Goal: Transaction & Acquisition: Purchase product/service

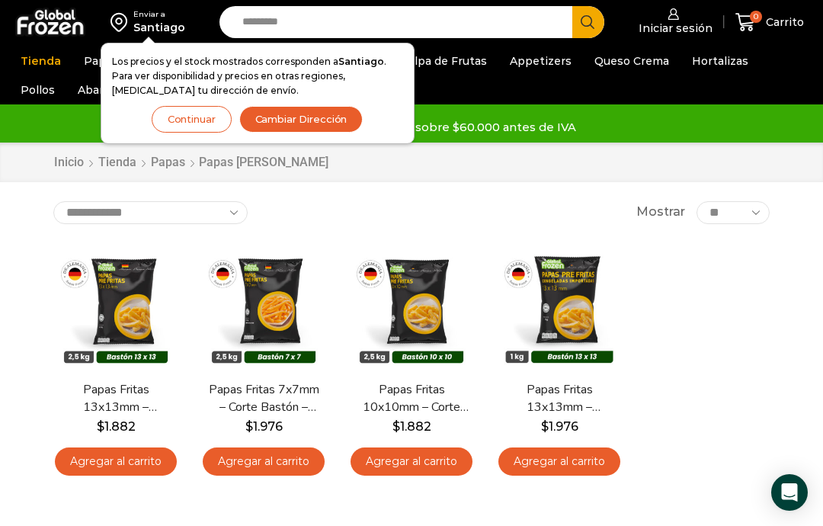
click at [309, 114] on button "Cambiar Dirección" at bounding box center [301, 119] width 124 height 27
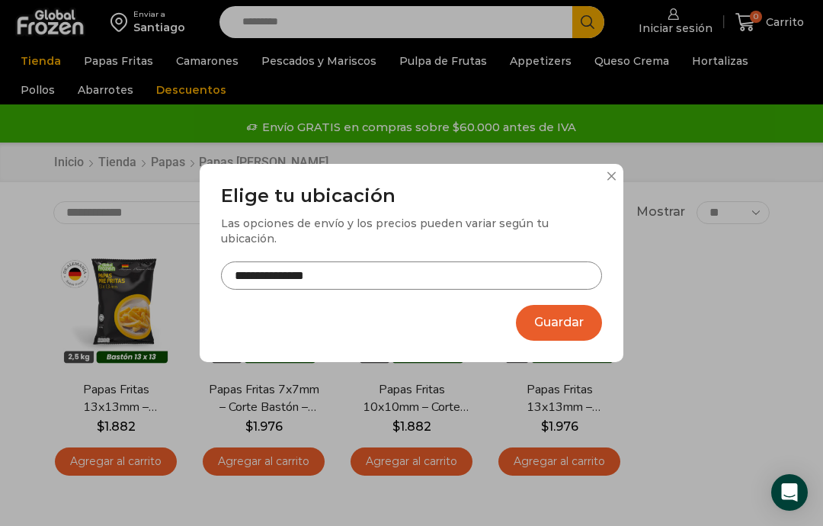
click at [566, 313] on button "Guardar" at bounding box center [559, 323] width 86 height 36
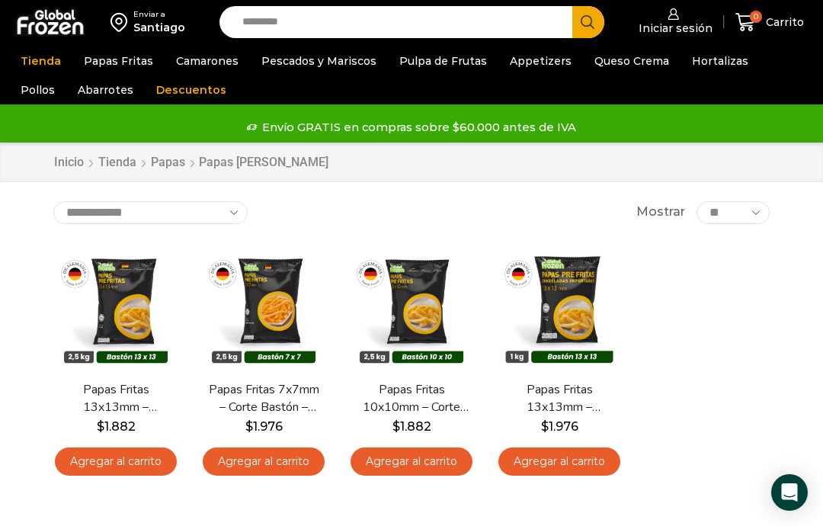
click at [679, 18] on icon at bounding box center [673, 13] width 11 height 11
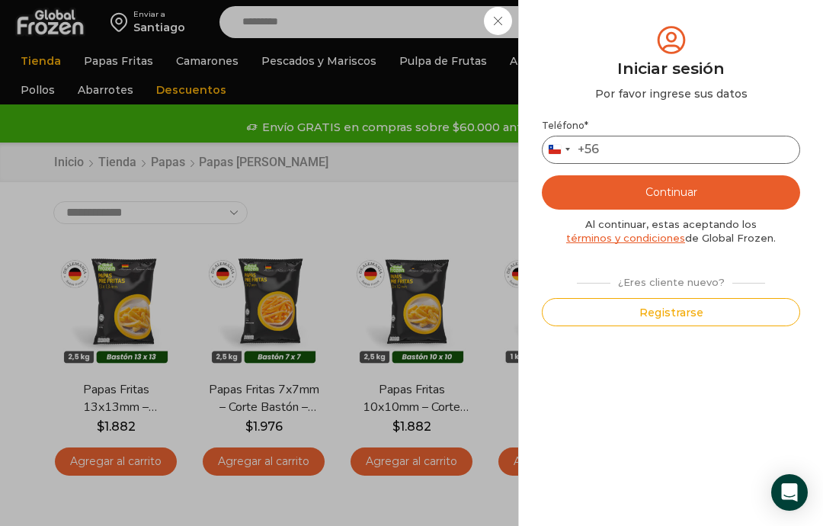
click at [650, 158] on input "Teléfono *" at bounding box center [671, 150] width 258 height 28
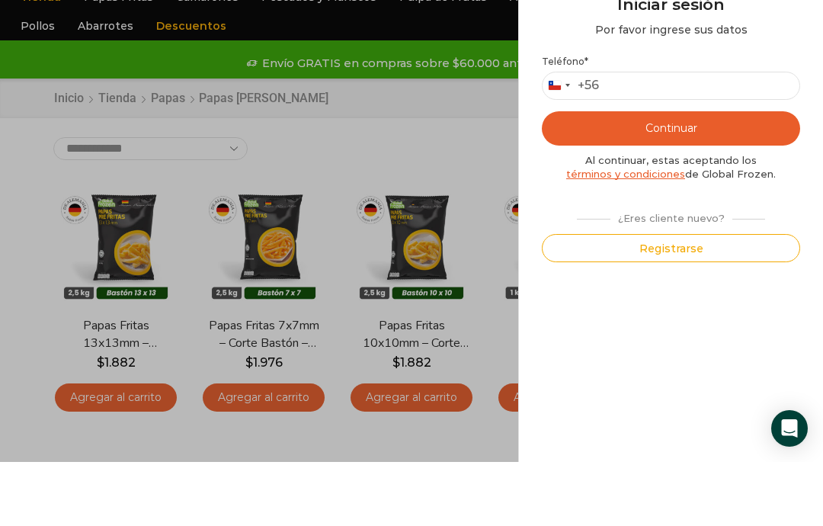
type input "*********"
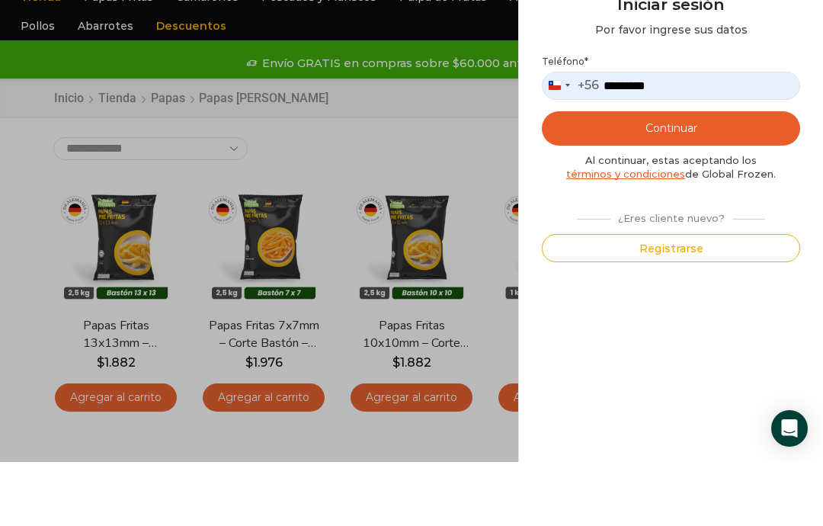
scroll to position [64, 0]
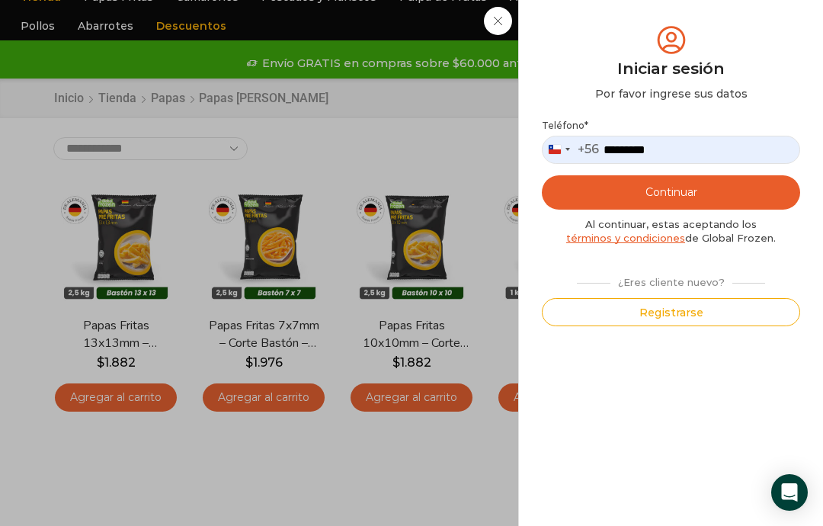
click at [684, 181] on button "Continuar" at bounding box center [671, 192] width 258 height 34
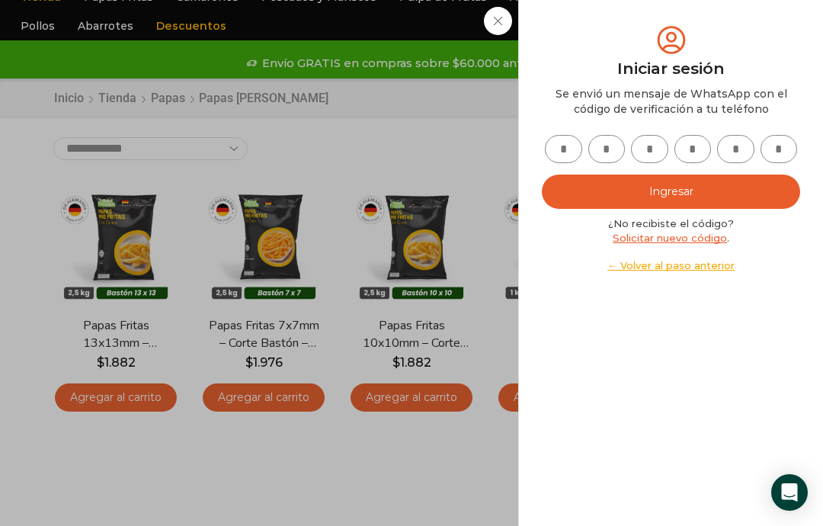
click at [564, 147] on input "text" at bounding box center [563, 149] width 37 height 28
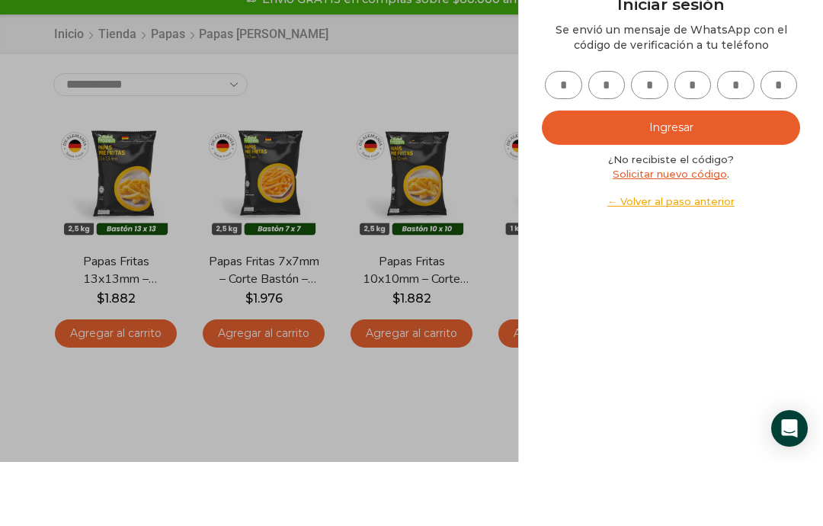
type input "*"
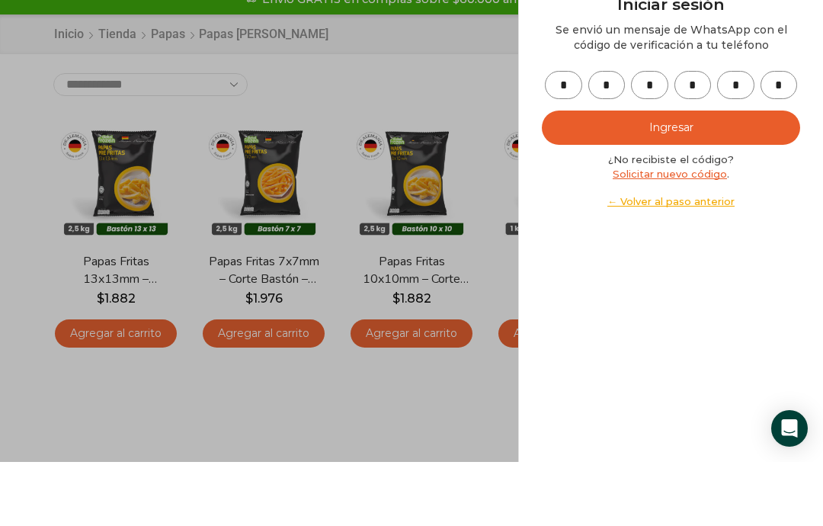
type input "*"
click at [675, 175] on button "Ingresar" at bounding box center [671, 192] width 258 height 34
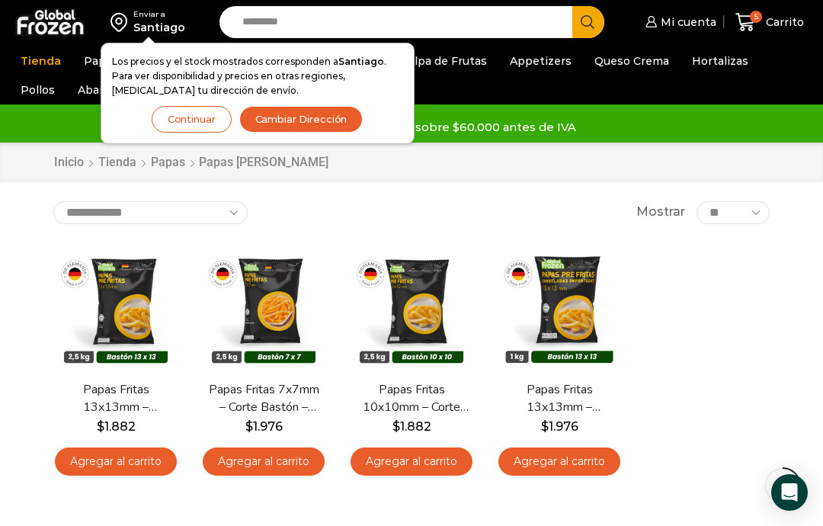
scroll to position [128, 0]
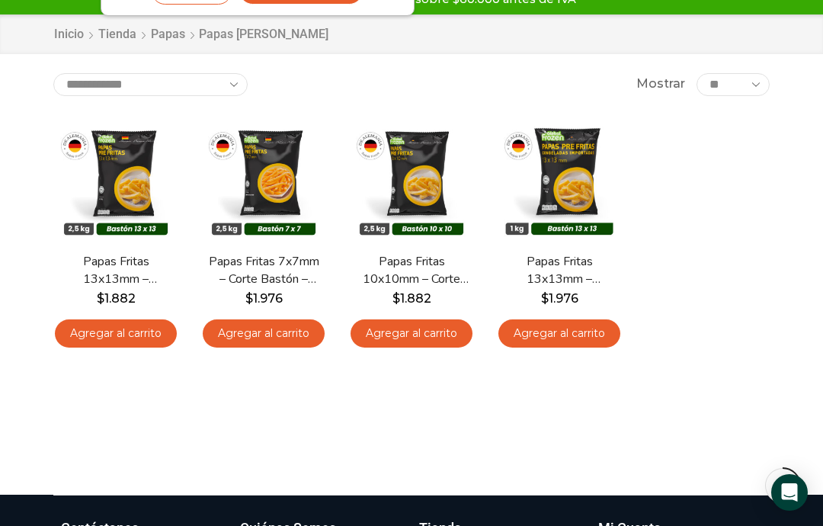
click at [120, 327] on link "Agregar al carrito" at bounding box center [116, 333] width 122 height 28
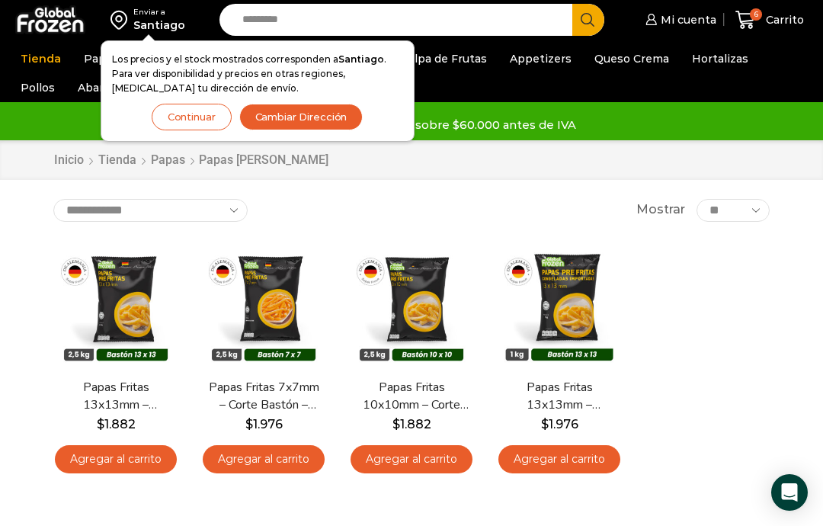
scroll to position [0, 0]
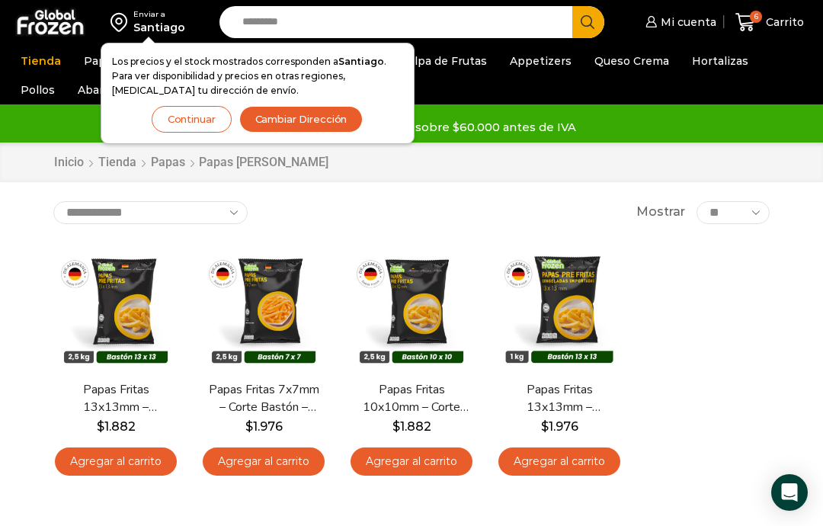
click at [200, 115] on button "Continuar" at bounding box center [192, 119] width 80 height 27
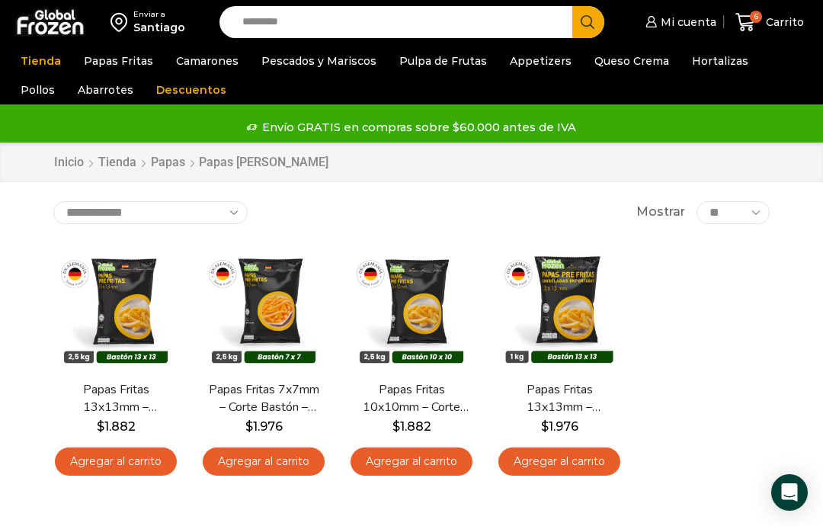
click at [774, 22] on span "Carrito" at bounding box center [783, 21] width 42 height 15
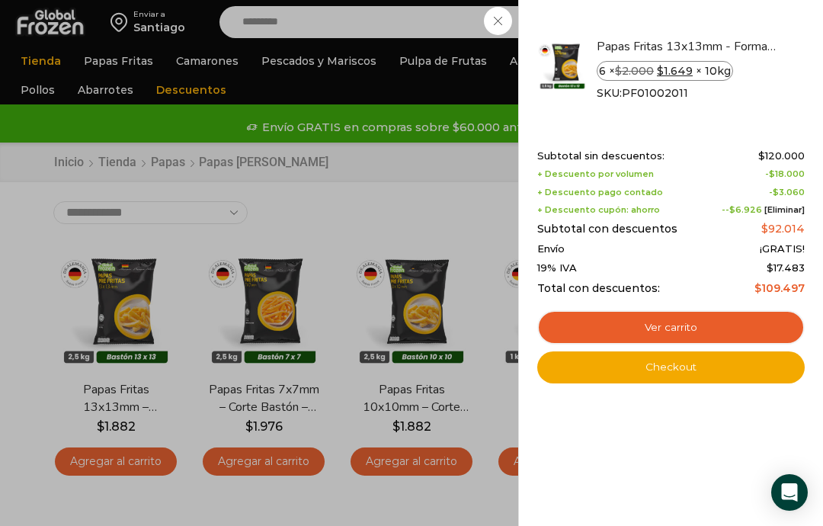
click at [654, 446] on div "6 Shopping Cart Papas Fritas 13x13mm - Formato 2,5 kg - Caja 10 kg 6 × $ 2.000 …" at bounding box center [671, 263] width 268 height 480
click at [777, 41] on link "Papas Fritas 13x13mm - Formato 2,5 kg - Caja 10 kg" at bounding box center [687, 46] width 181 height 17
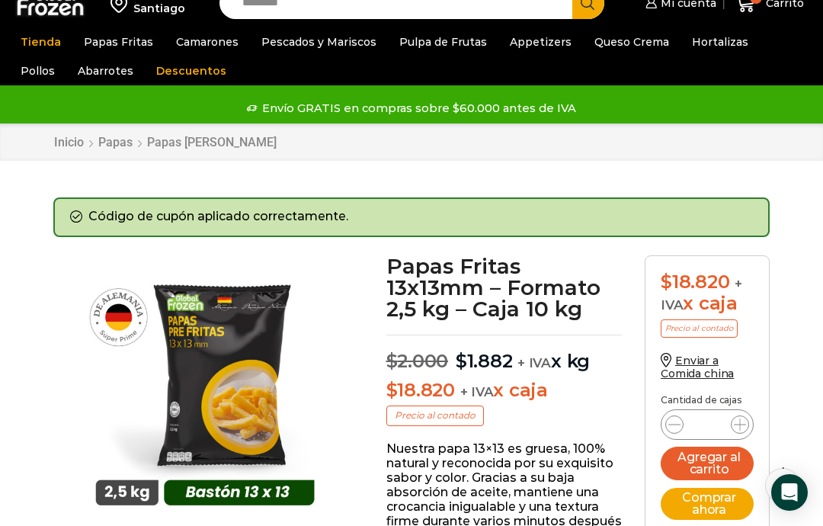
scroll to position [24, 0]
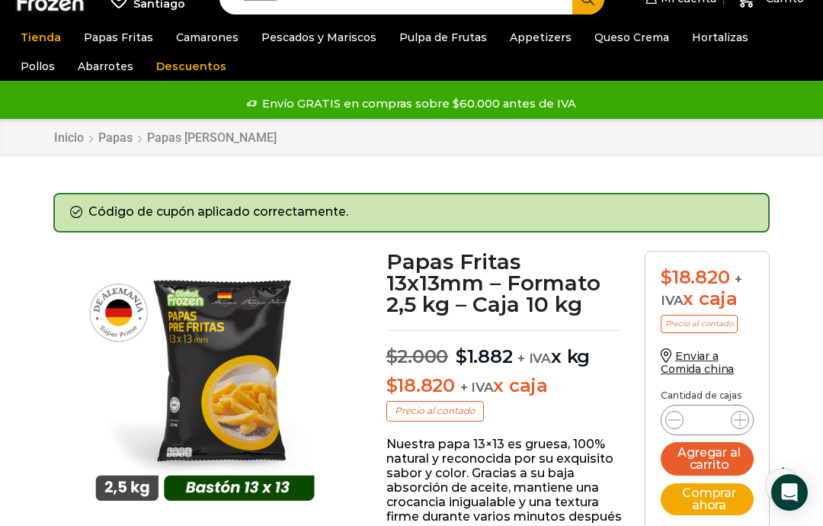
click at [676, 415] on icon at bounding box center [674, 420] width 12 height 12
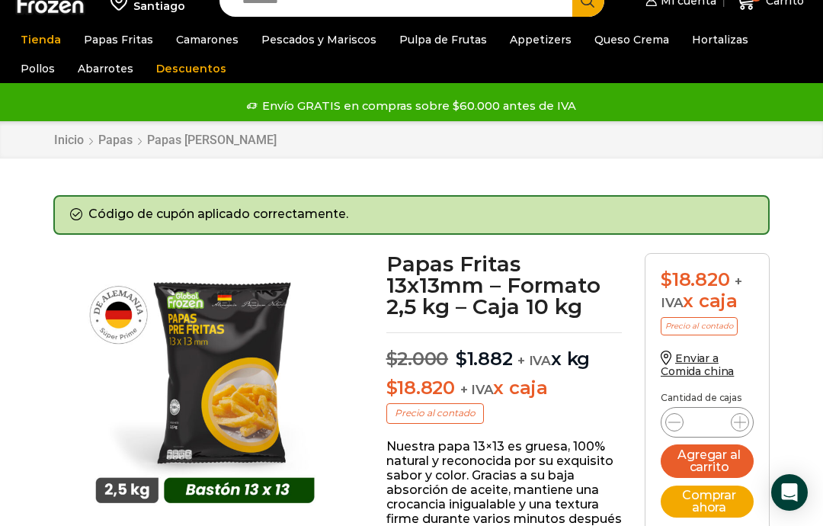
scroll to position [0, 0]
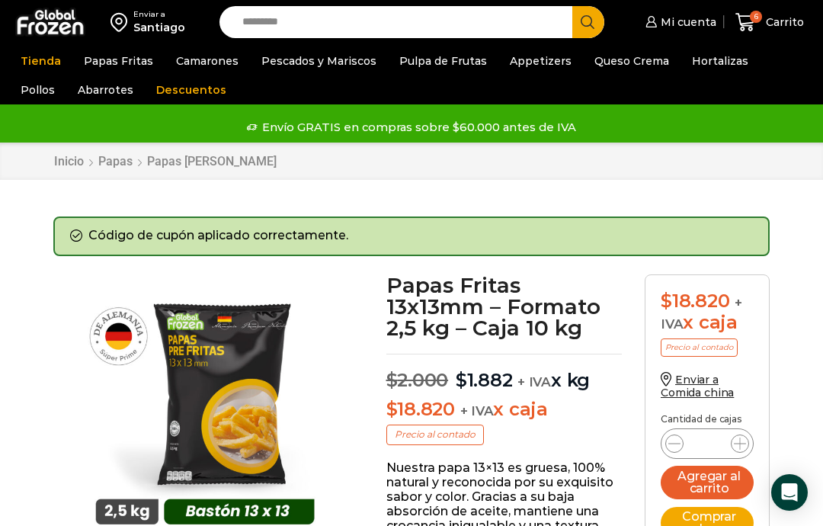
click at [753, 19] on span "6" at bounding box center [756, 17] width 12 height 12
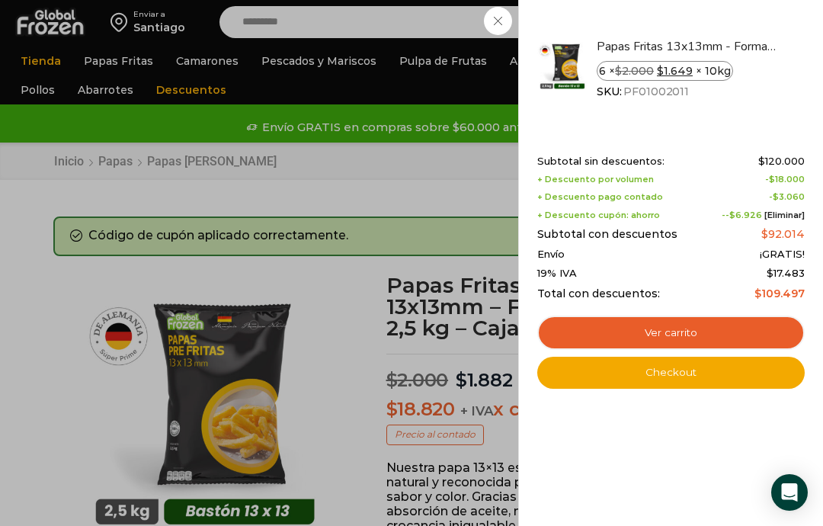
click at [666, 322] on link "Ver carrito" at bounding box center [671, 333] width 268 height 35
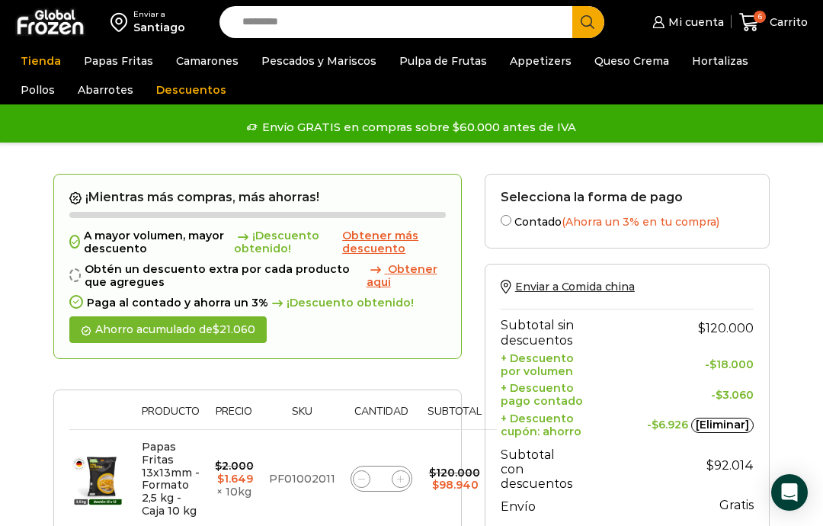
scroll to position [38, 0]
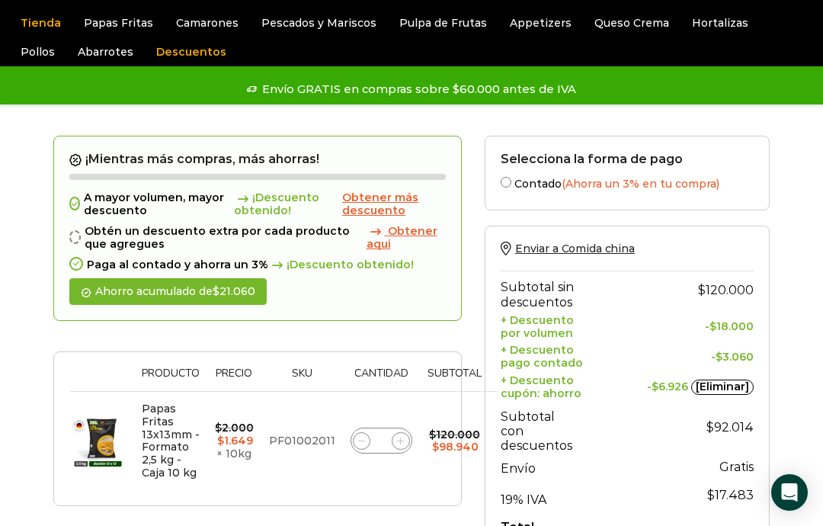
click at [360, 438] on icon at bounding box center [361, 441] width 7 height 7
type input "*"
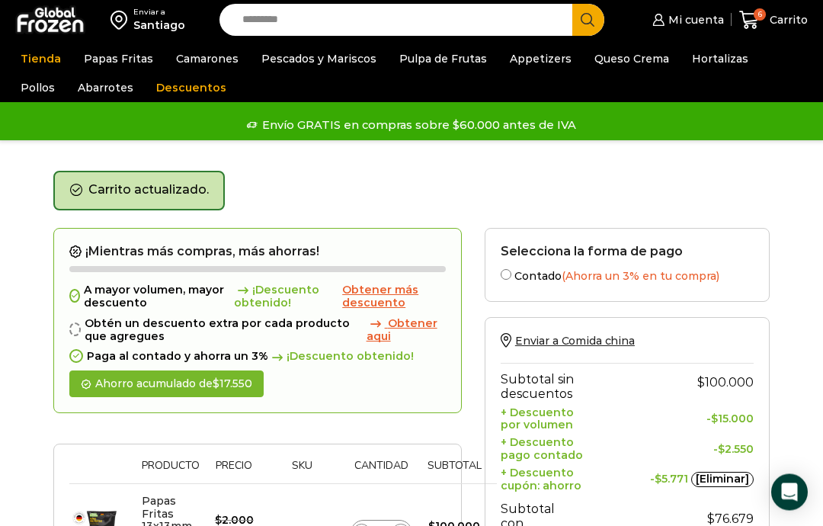
scroll to position [0, 0]
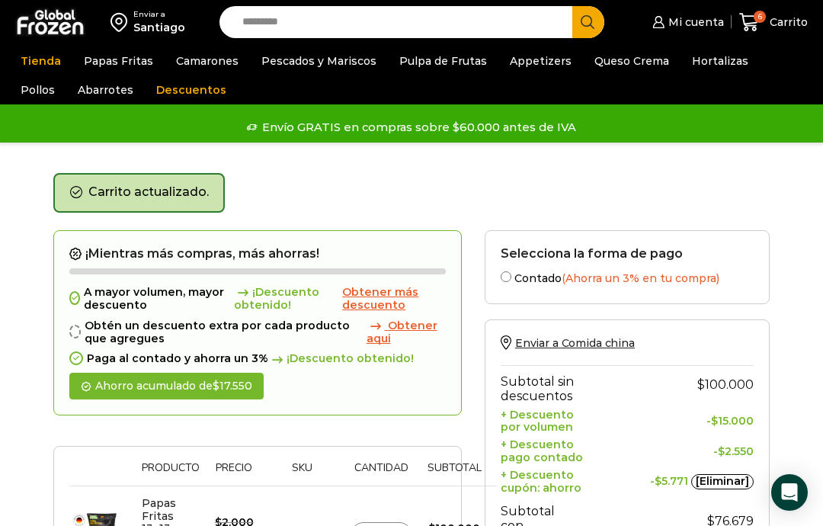
click at [0, 0] on link "Camarones Crudos Pelados sin Vena" at bounding box center [0, 0] width 0 height 0
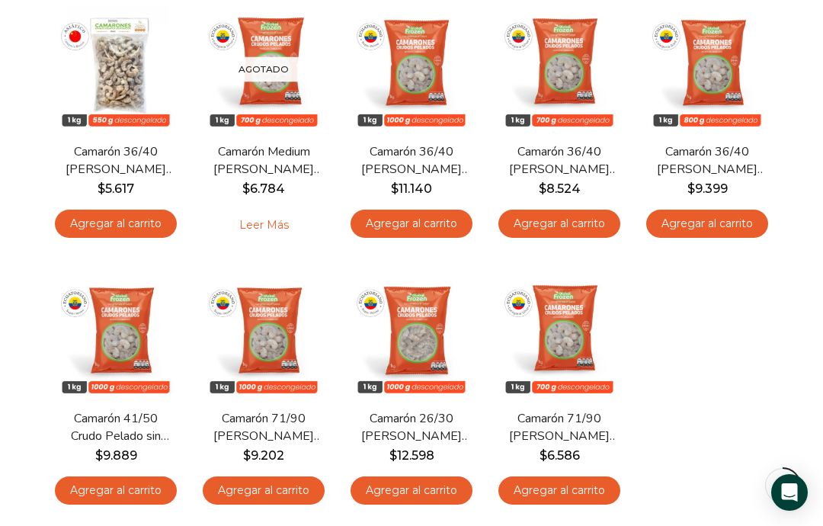
scroll to position [232, 0]
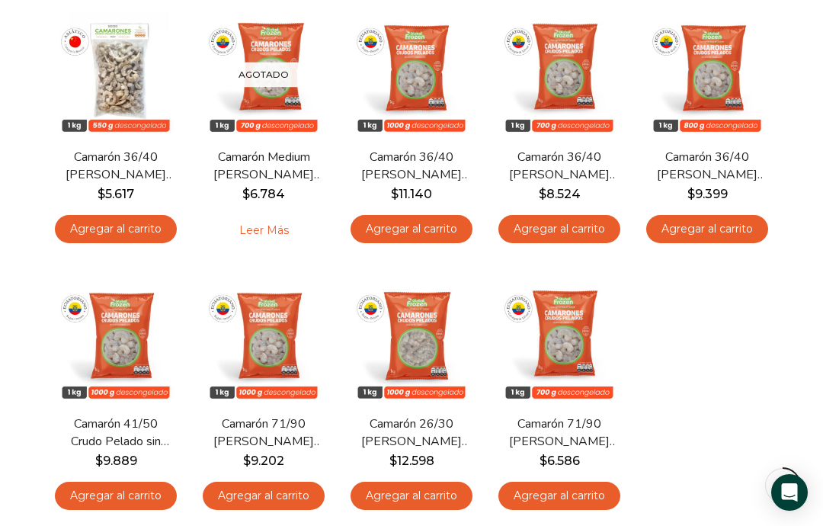
click at [268, 336] on img at bounding box center [263, 341] width 125 height 125
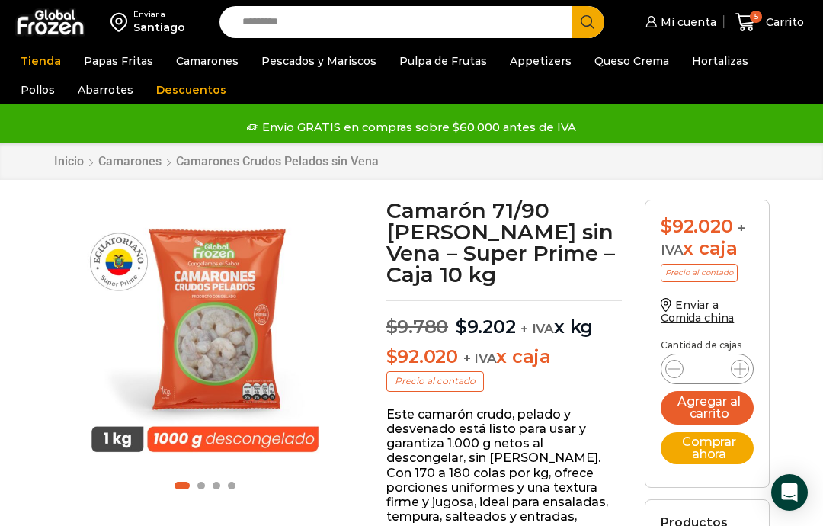
click at [736, 364] on icon at bounding box center [740, 369] width 12 height 12
type input "*"
click at [707, 400] on button "Agregar al carrito" at bounding box center [707, 408] width 93 height 34
click at [131, 155] on link "Camarones" at bounding box center [130, 161] width 65 height 14
click at [126, 168] on link "Camarones" at bounding box center [130, 161] width 65 height 14
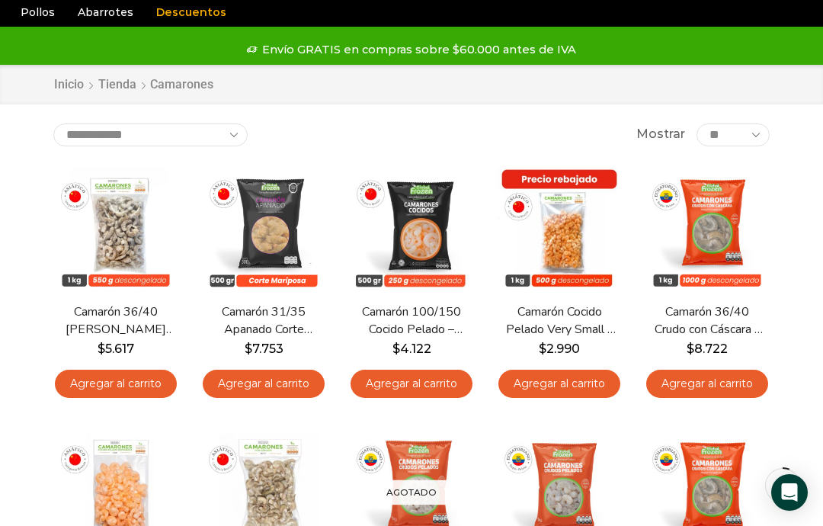
scroll to position [80, 0]
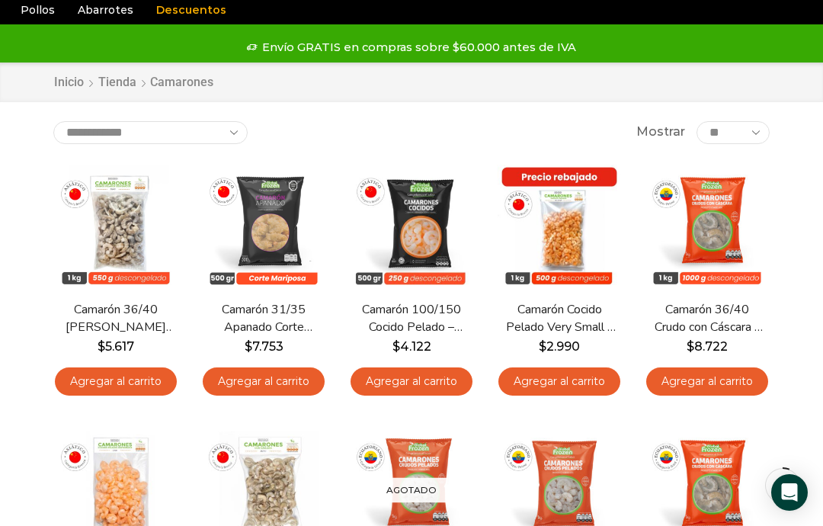
click at [714, 227] on img at bounding box center [707, 227] width 125 height 125
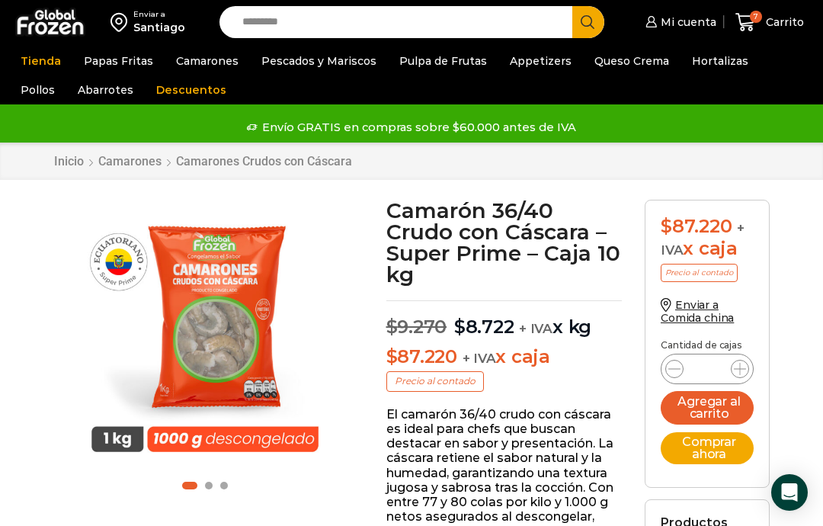
click at [738, 363] on icon at bounding box center [740, 369] width 12 height 12
type input "*"
click at [700, 404] on button "Agregar al carrito" at bounding box center [707, 408] width 93 height 34
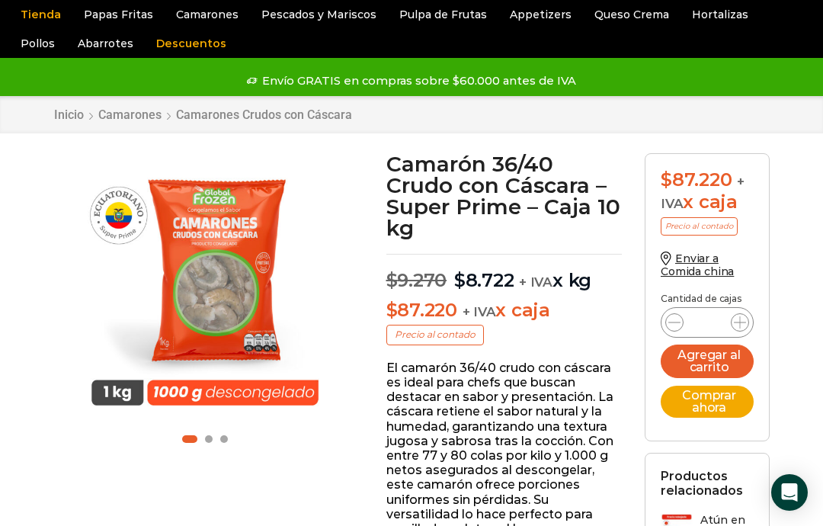
scroll to position [19, 0]
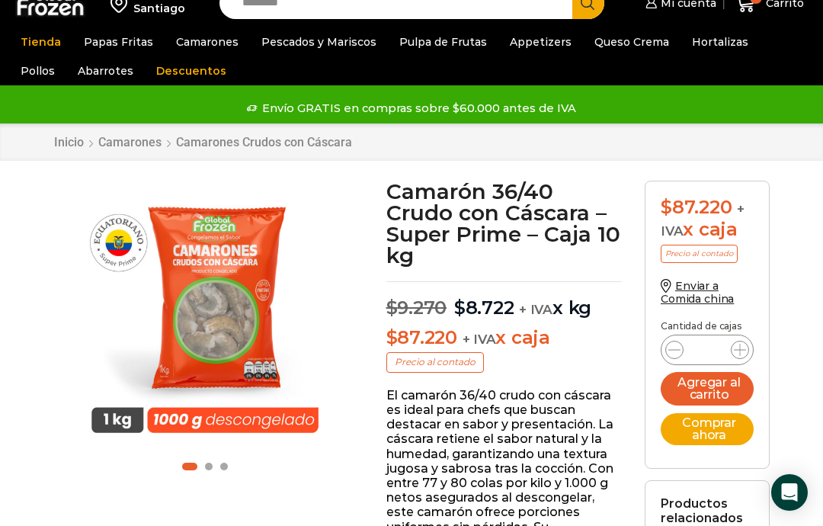
click at [135, 143] on link "Camarones" at bounding box center [130, 142] width 65 height 14
click at [135, 147] on link "Camarones" at bounding box center [130, 142] width 65 height 14
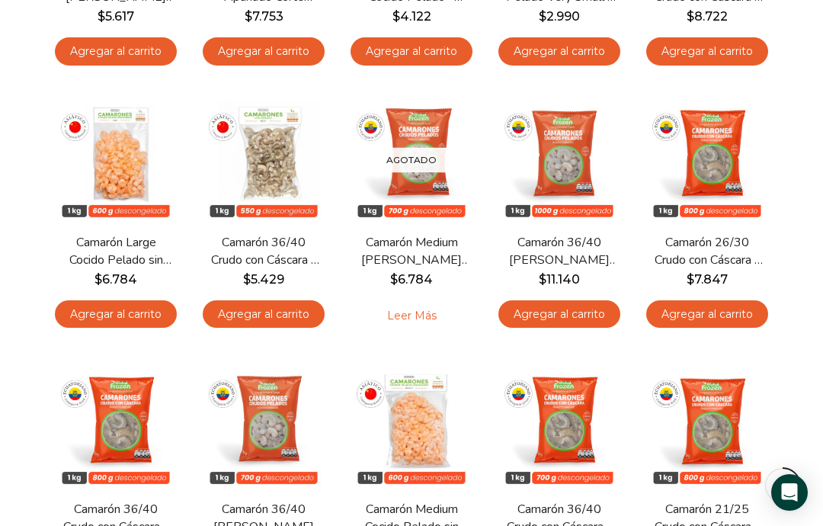
scroll to position [412, 0]
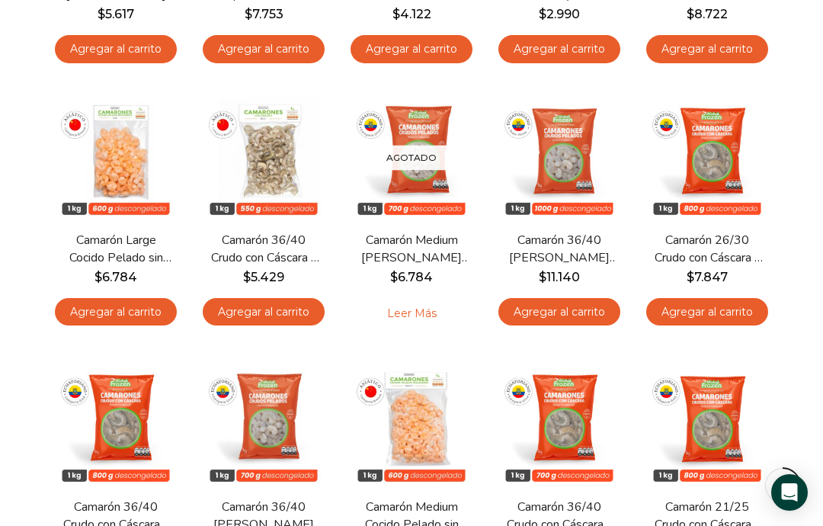
click at [555, 168] on img at bounding box center [559, 157] width 125 height 125
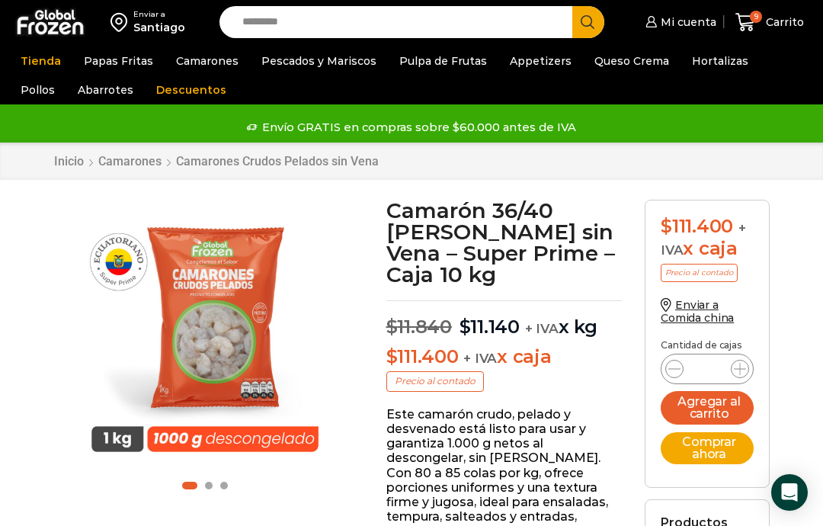
click at [733, 367] on span at bounding box center [740, 369] width 18 height 18
click at [706, 403] on button "Agregar al carrito" at bounding box center [707, 408] width 93 height 34
click at [751, 24] on div "11 [GEOGRAPHIC_DATA] 11 11 Shopping Cart 5 × $" at bounding box center [770, 23] width 76 height 36
click at [761, 24] on span "11" at bounding box center [749, 22] width 27 height 21
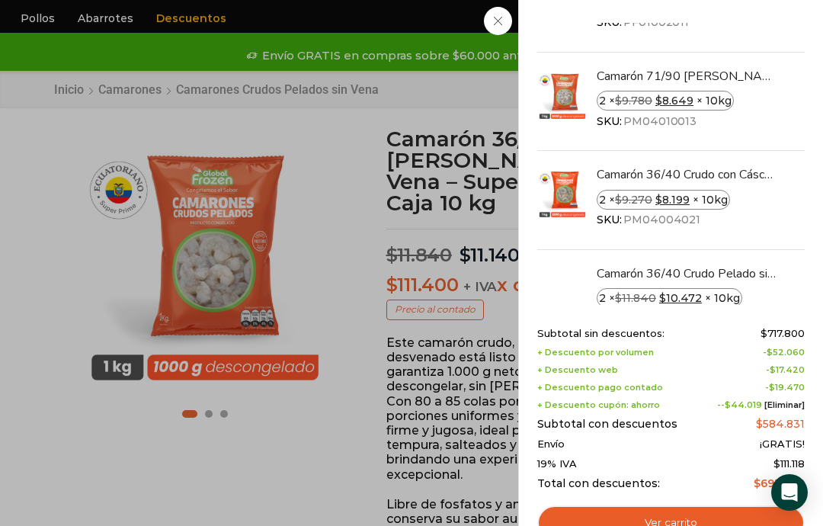
scroll to position [69, 0]
click at [788, 178] on img "Eliminar Camarón 36/40 Crudo con Cáscara - Super Prime - Caja 10 kg del carrito" at bounding box center [795, 175] width 18 height 18
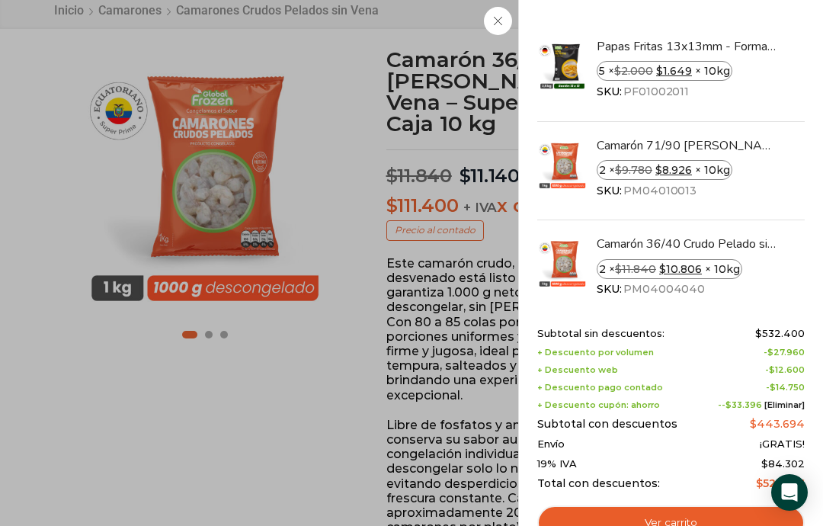
scroll to position [149, 0]
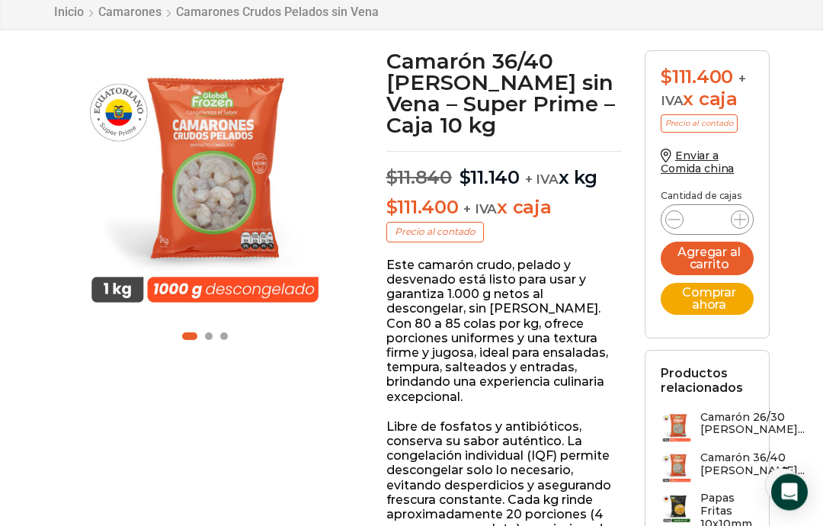
scroll to position [149, 0]
click at [670, 219] on icon at bounding box center [674, 219] width 12 height 12
type input "*"
click at [706, 255] on button "Agregar al carrito" at bounding box center [707, 259] width 93 height 34
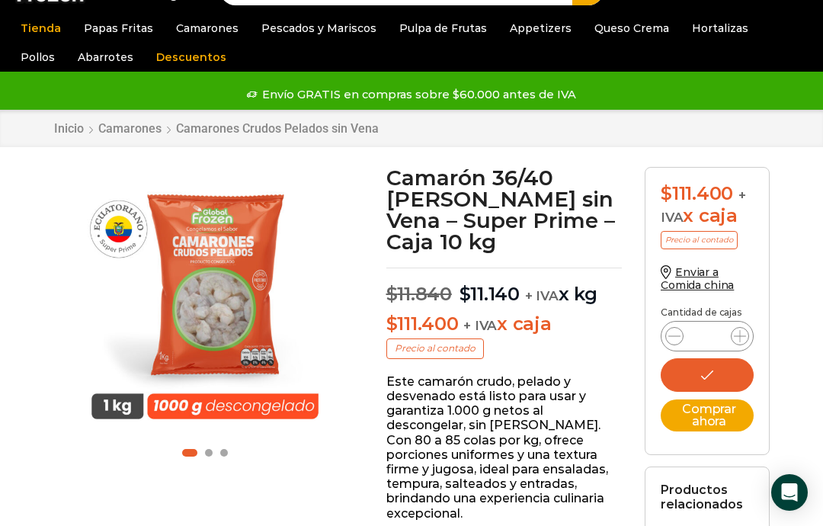
scroll to position [0, 0]
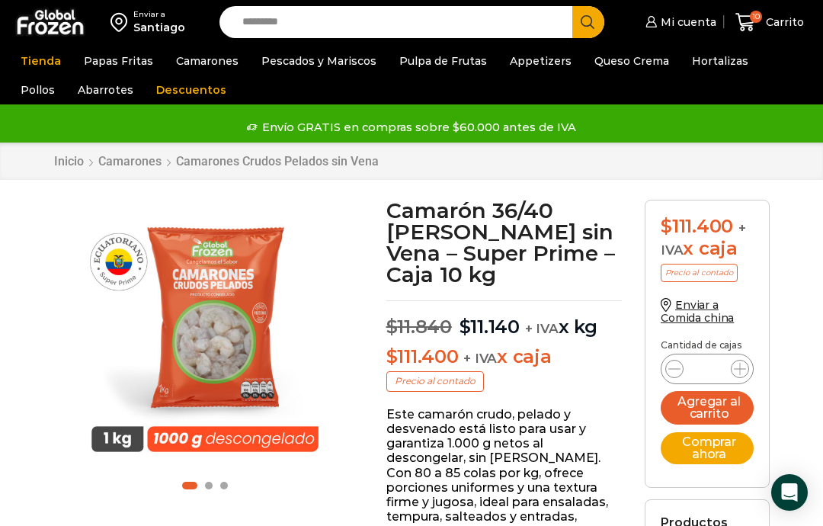
click at [756, 20] on div "10 Carrito 10 10 Shopping Cart $" at bounding box center [770, 23] width 76 height 36
click at [755, 23] on icon at bounding box center [746, 22] width 21 height 21
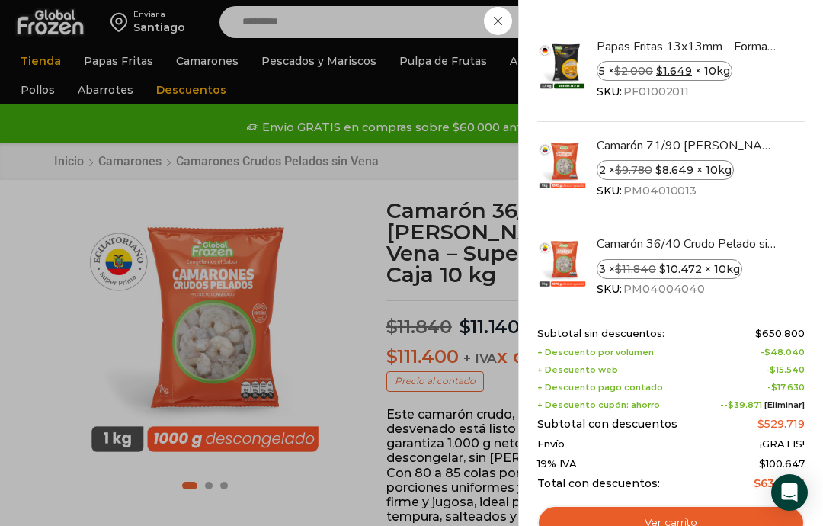
click at [675, 525] on link "Ver carrito" at bounding box center [671, 522] width 268 height 35
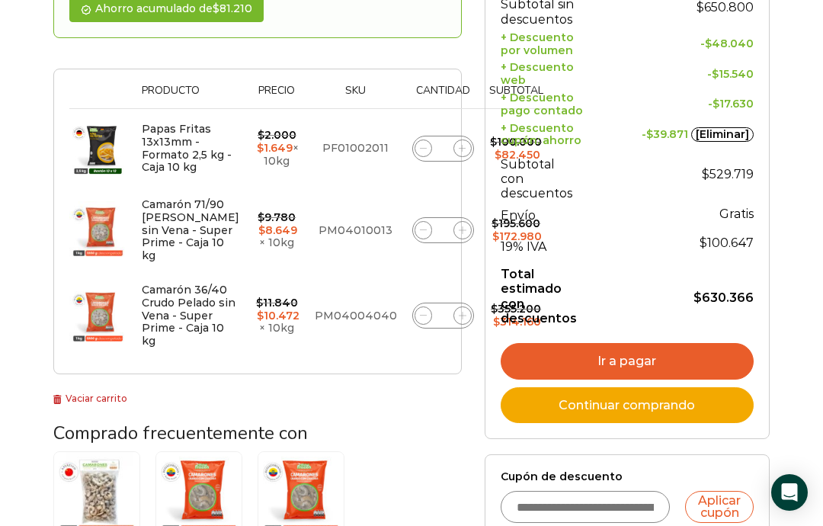
scroll to position [316, 0]
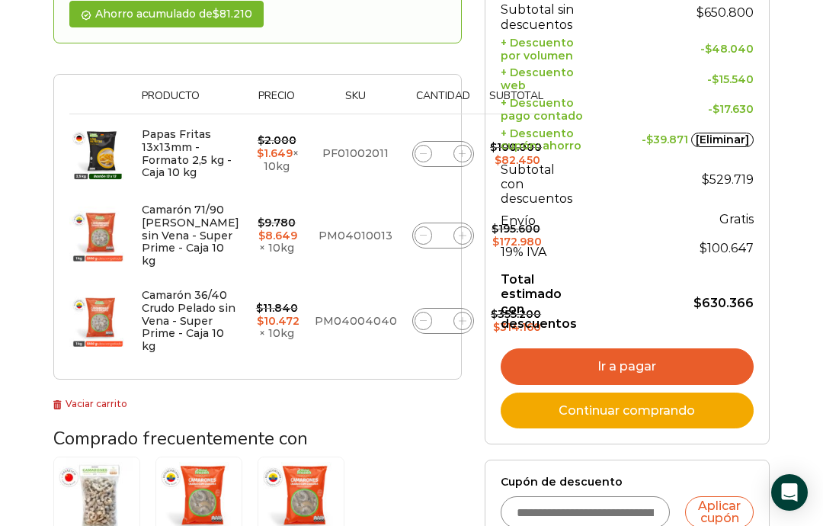
click at [630, 352] on link "Ir a pagar" at bounding box center [627, 366] width 253 height 37
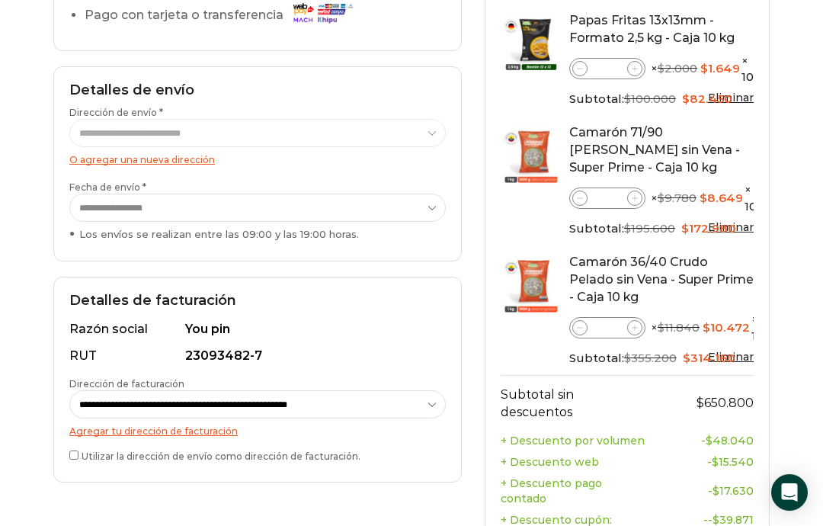
scroll to position [264, 0]
click at [579, 325] on icon at bounding box center [580, 328] width 7 height 7
type input "*"
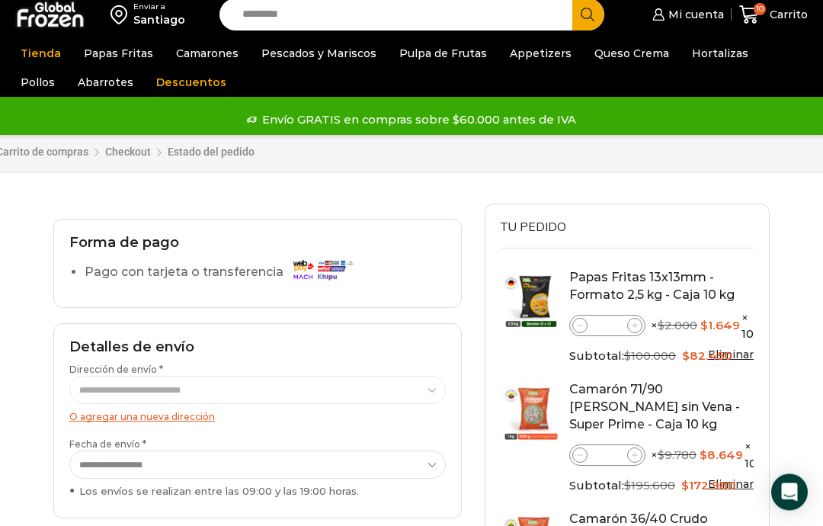
scroll to position [0, 0]
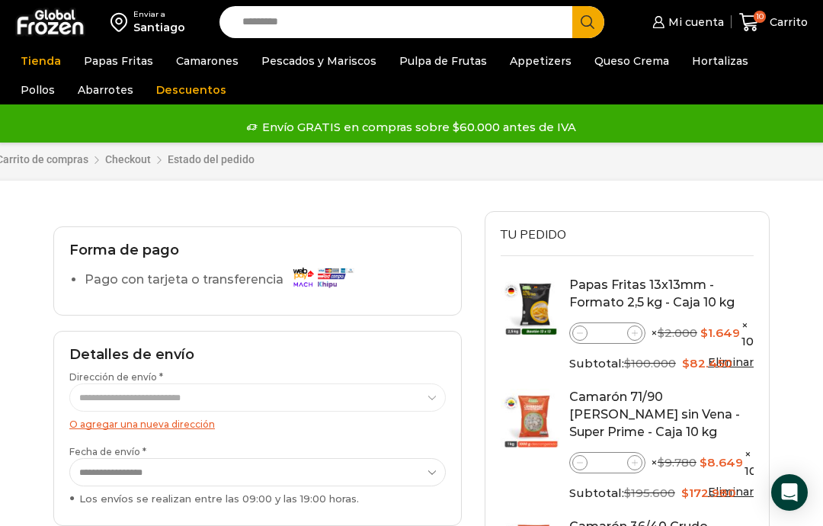
click at [136, 158] on div "Carrito de compras Checkout Estado del pedido" at bounding box center [420, 154] width 848 height 54
click at [210, 160] on div "Carrito de compras Checkout Estado del pedido" at bounding box center [420, 154] width 848 height 54
click at [758, 10] on link "10 [GEOGRAPHIC_DATA]" at bounding box center [773, 23] width 69 height 36
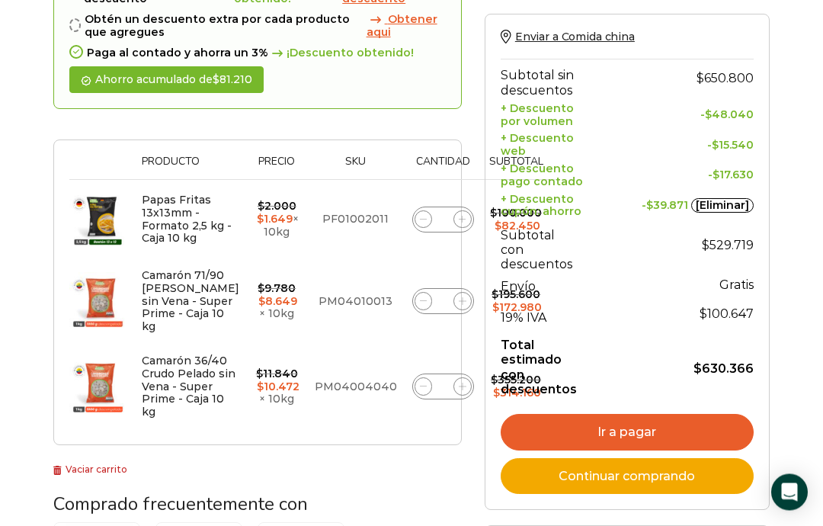
scroll to position [254, 0]
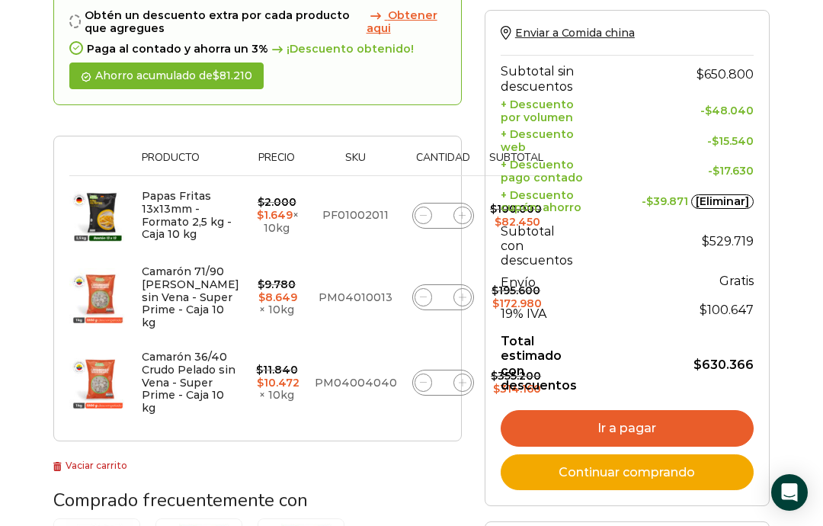
click at [420, 386] on icon at bounding box center [423, 382] width 7 height 7
type input "*"
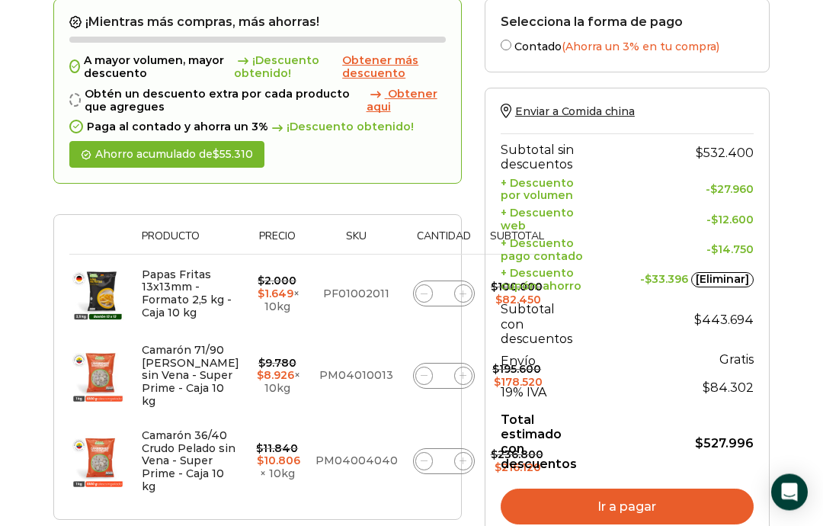
scroll to position [232, 0]
click at [634, 491] on link "Ir a pagar" at bounding box center [627, 507] width 253 height 37
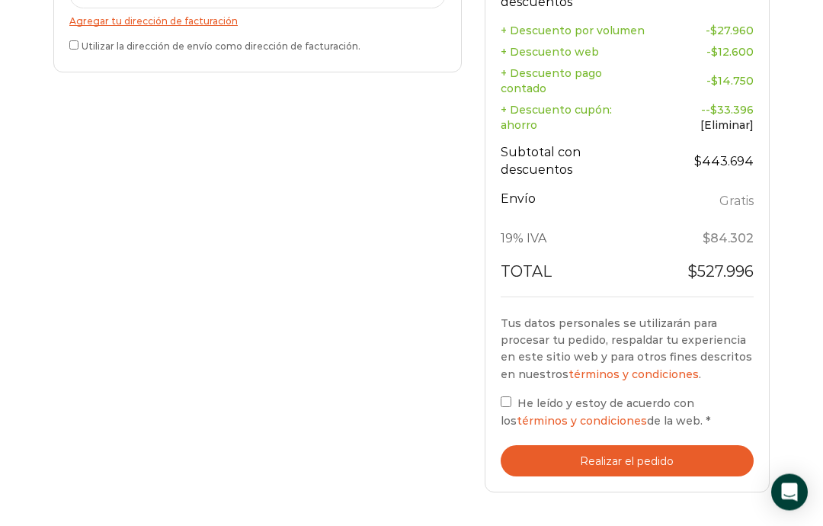
scroll to position [677, 0]
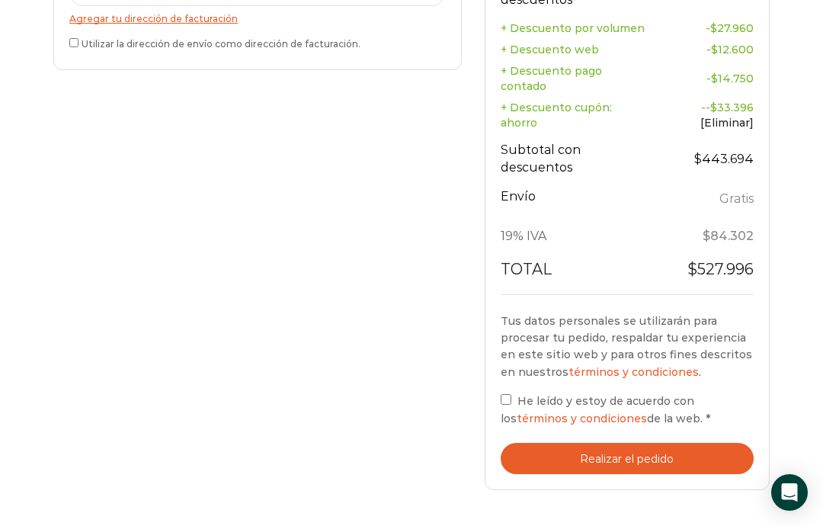
click at [513, 391] on label "He leído y estoy de acuerdo con los términos y condiciones de la web. *" at bounding box center [627, 409] width 253 height 36
click at [624, 443] on button "Realizar el pedido" at bounding box center [627, 458] width 253 height 31
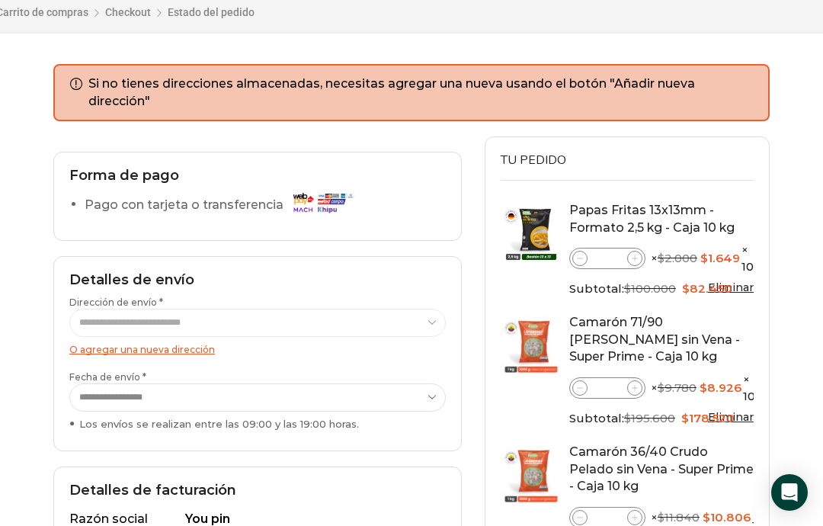
scroll to position [135, 0]
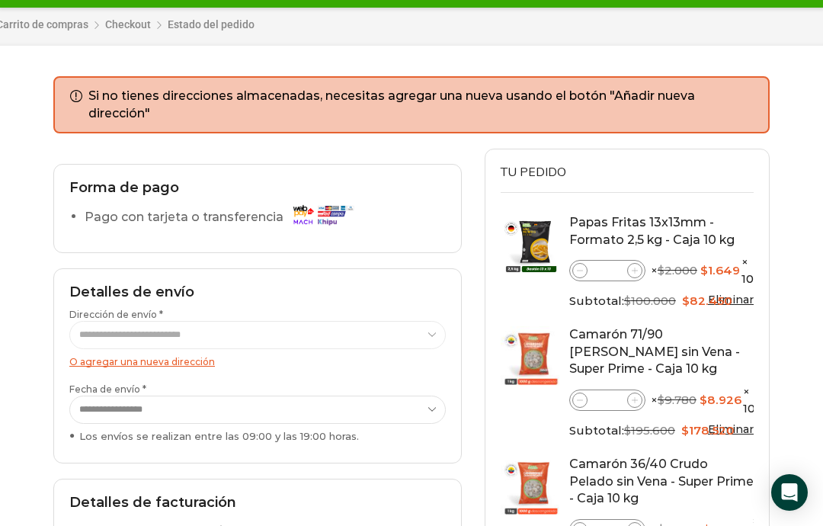
click at [152, 361] on link "O agregar una nueva dirección" at bounding box center [142, 361] width 146 height 11
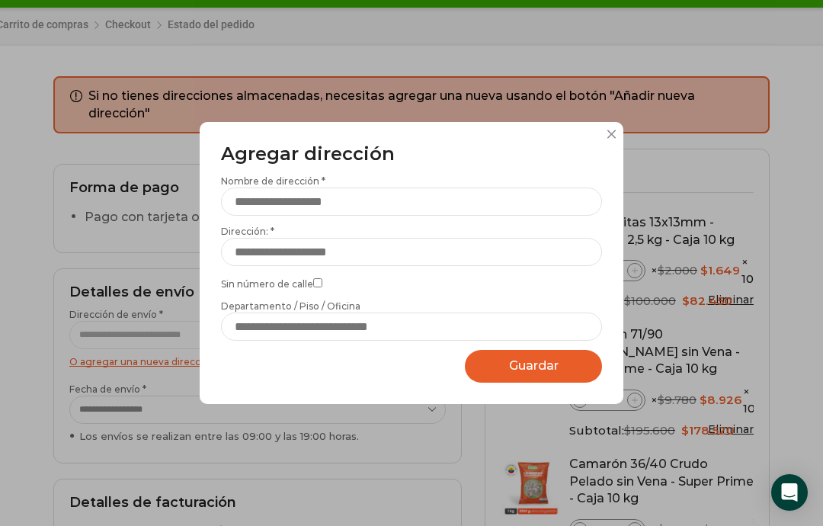
click at [354, 479] on div "Agregar dirección Por favor actualice su dirección de envío actual Nombre de di…" at bounding box center [411, 263] width 823 height 526
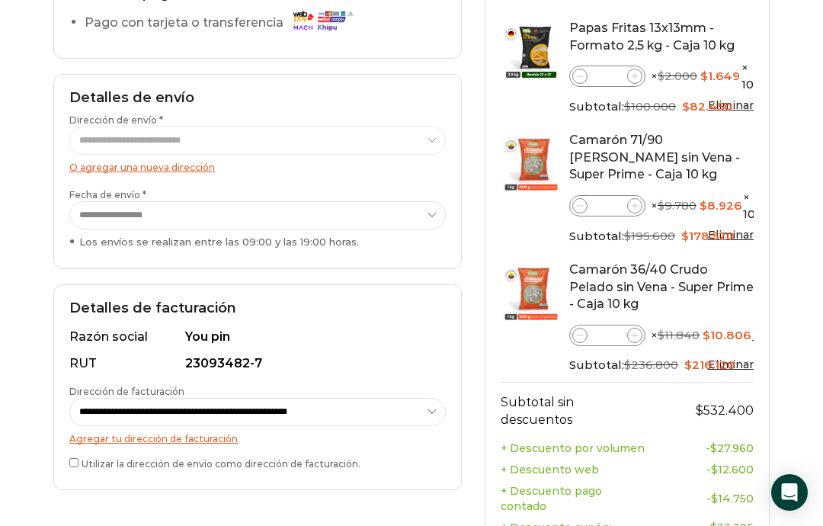
scroll to position [328, 0]
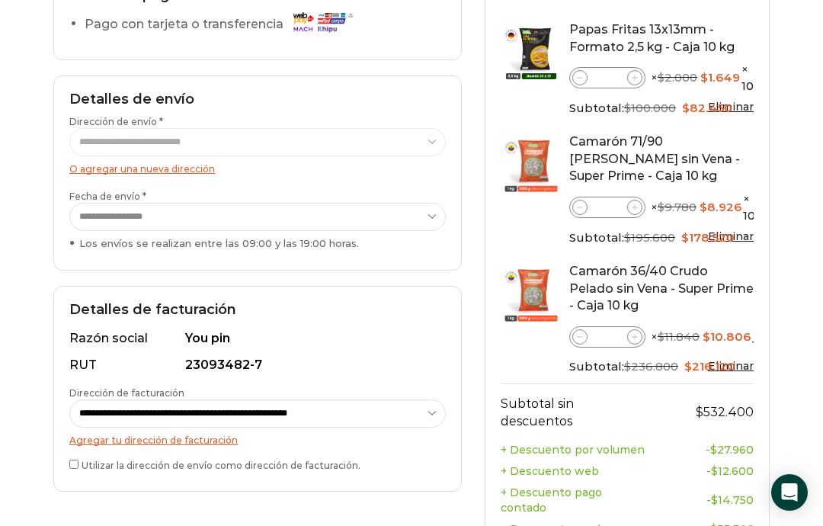
click at [431, 410] on select "**********" at bounding box center [257, 413] width 377 height 28
select select "*"
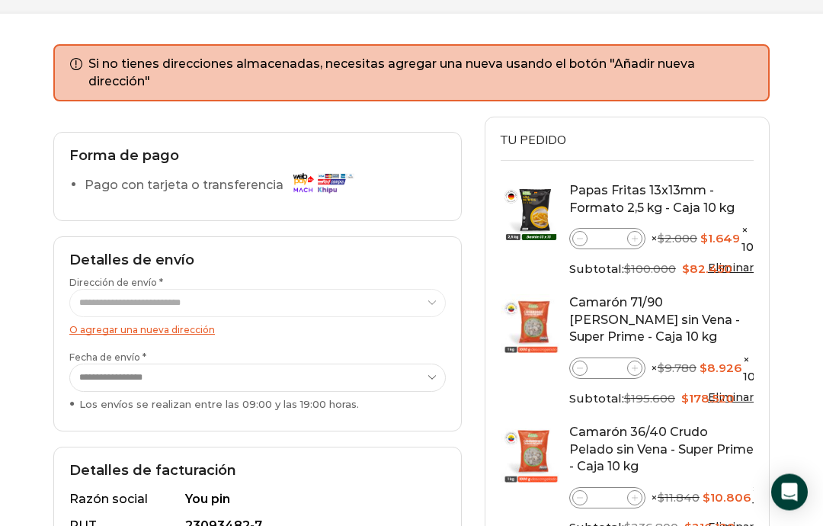
scroll to position [167, 0]
click at [262, 377] on select "**********" at bounding box center [257, 378] width 377 height 28
click at [268, 379] on select "**********" at bounding box center [257, 378] width 377 height 28
click at [293, 379] on select "**********" at bounding box center [257, 378] width 377 height 28
click at [427, 370] on select "**********" at bounding box center [257, 378] width 377 height 28
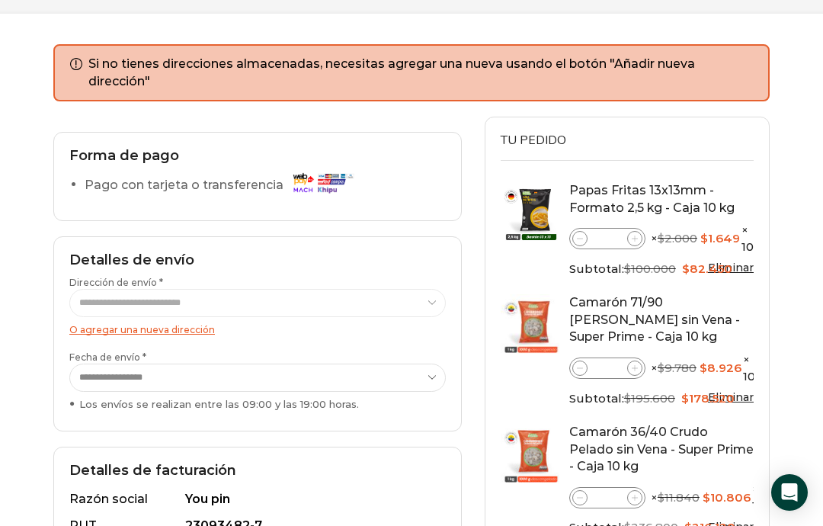
select select "**********"
click at [179, 324] on link "O agregar una nueva dirección" at bounding box center [142, 329] width 146 height 11
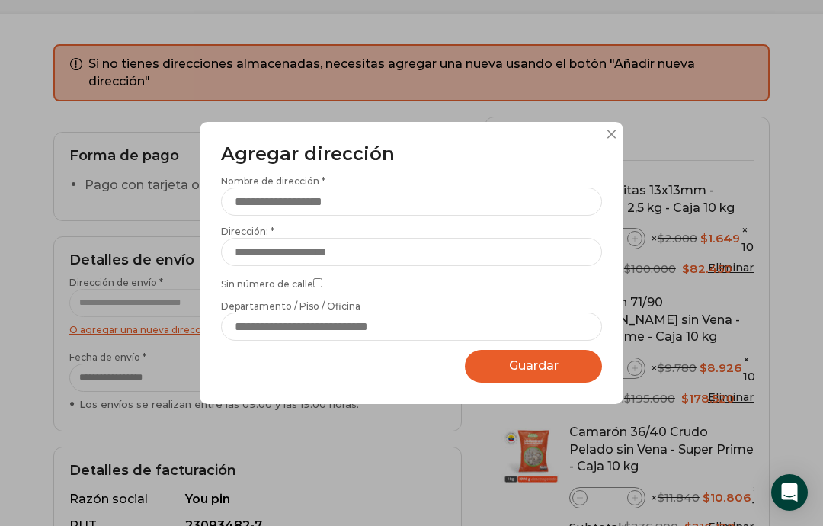
click at [607, 135] on button at bounding box center [611, 134] width 9 height 9
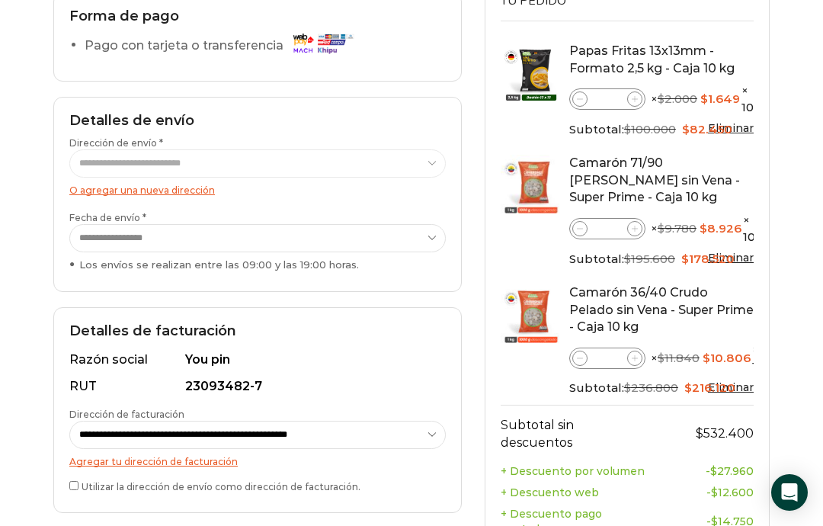
scroll to position [313, 0]
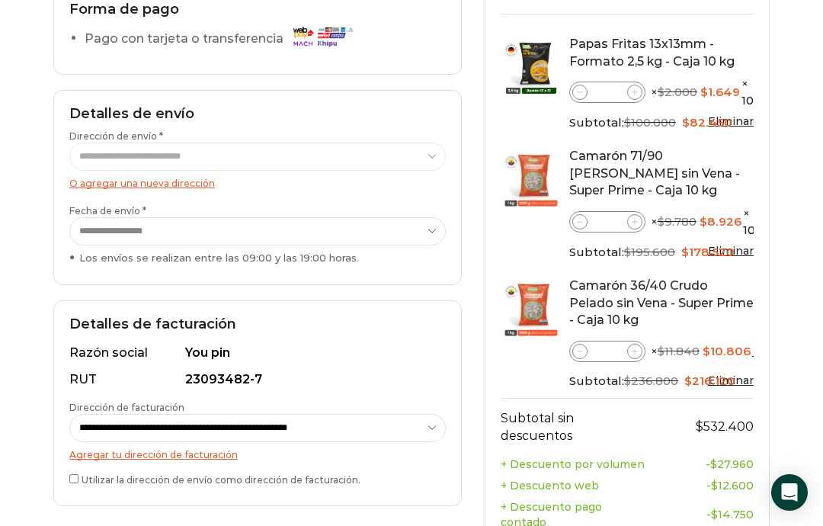
click at [399, 418] on select "**********" at bounding box center [257, 428] width 377 height 28
click at [236, 422] on select "**********" at bounding box center [257, 428] width 377 height 28
click at [263, 424] on select "**********" at bounding box center [257, 428] width 377 height 28
select select "*"
click at [252, 425] on select "**********" at bounding box center [257, 428] width 377 height 28
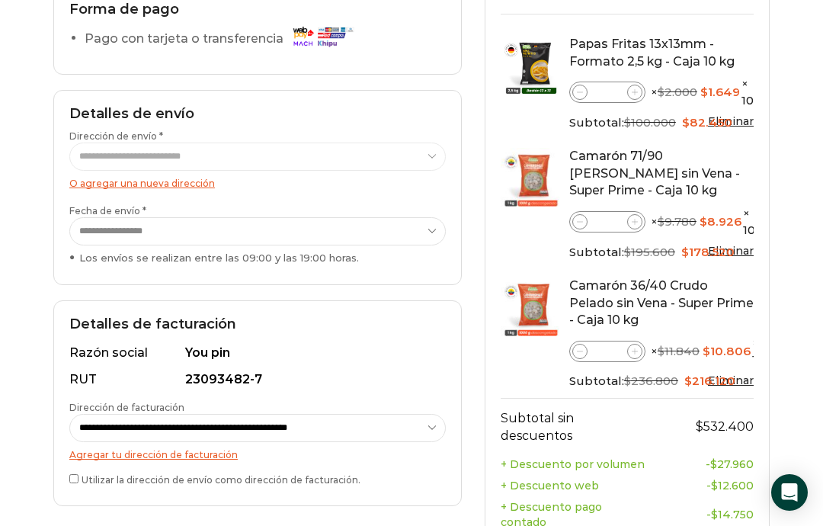
click at [177, 450] on link "Agregar tu dirección de facturación" at bounding box center [153, 454] width 168 height 11
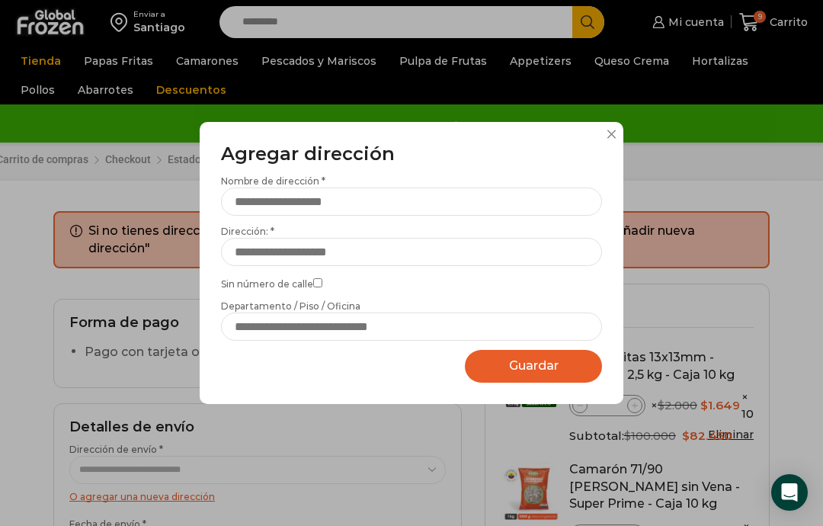
click at [611, 158] on div "Agregar dirección Por favor actualice su dirección de envío actual Nombre de di…" at bounding box center [412, 263] width 424 height 282
click at [608, 139] on button at bounding box center [611, 134] width 9 height 9
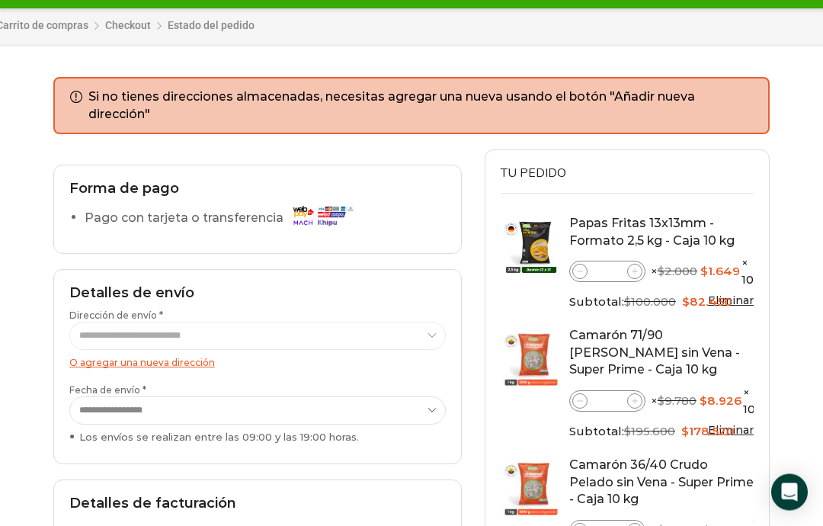
scroll to position [135, 0]
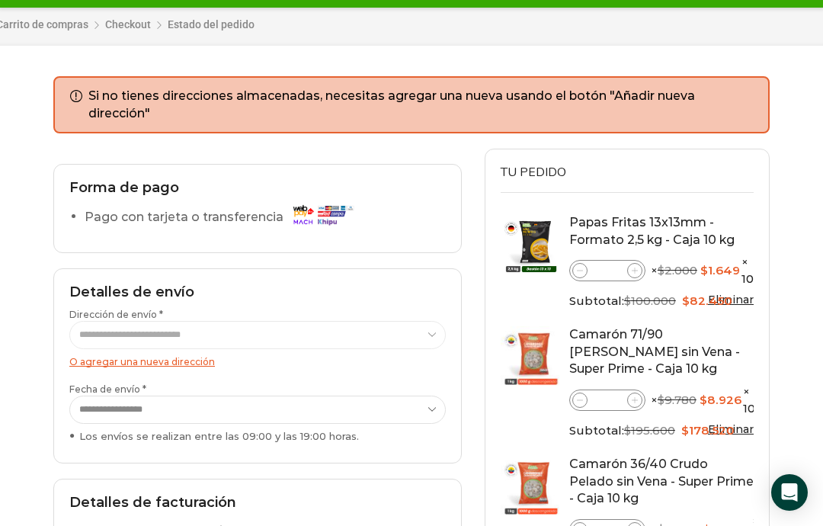
click at [175, 361] on link "O agregar una nueva dirección" at bounding box center [142, 361] width 146 height 11
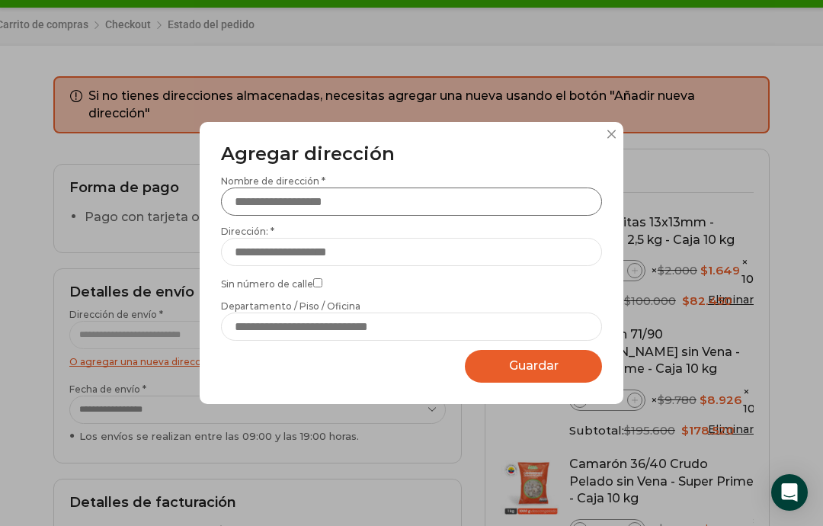
click at [347, 216] on input "Nombre de dirección *" at bounding box center [411, 202] width 381 height 28
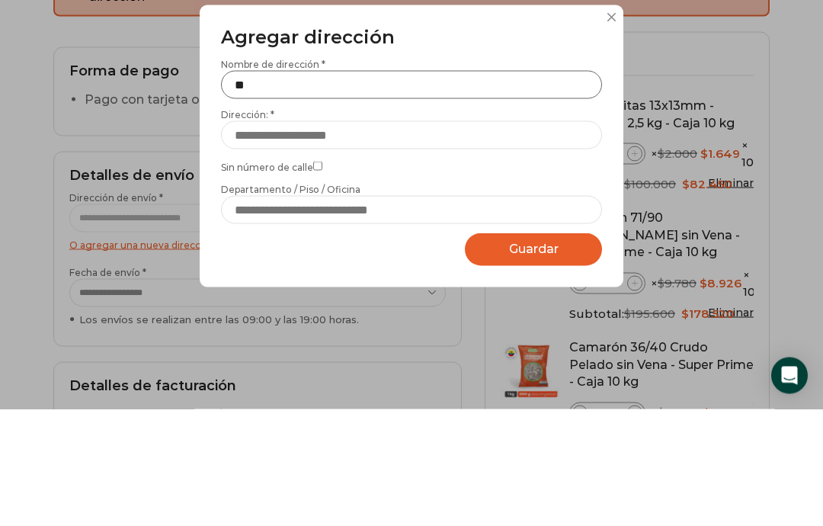
type input "*"
type input "**********"
click at [381, 238] on input "Dirección: *" at bounding box center [411, 252] width 381 height 28
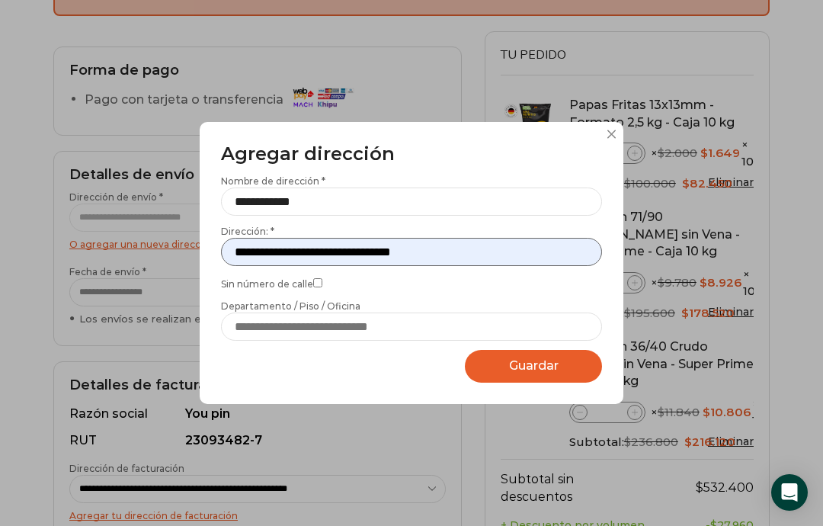
click at [415, 266] on input "**********" at bounding box center [411, 252] width 381 height 28
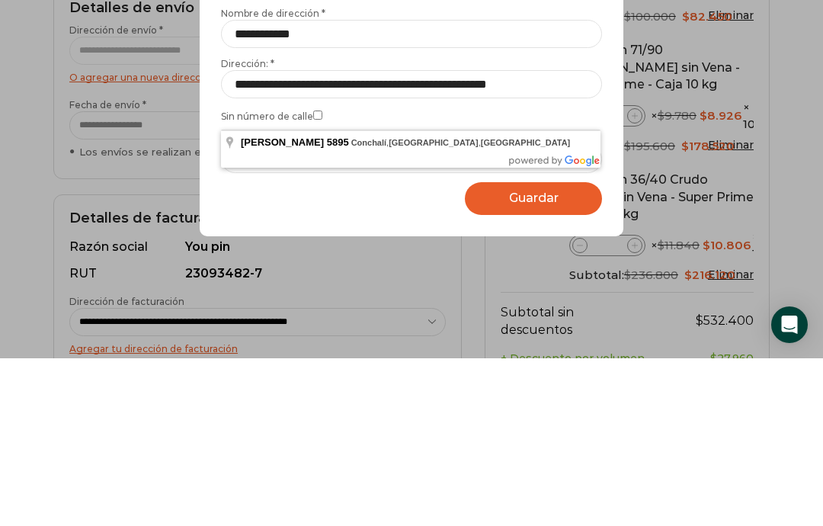
type input "**********"
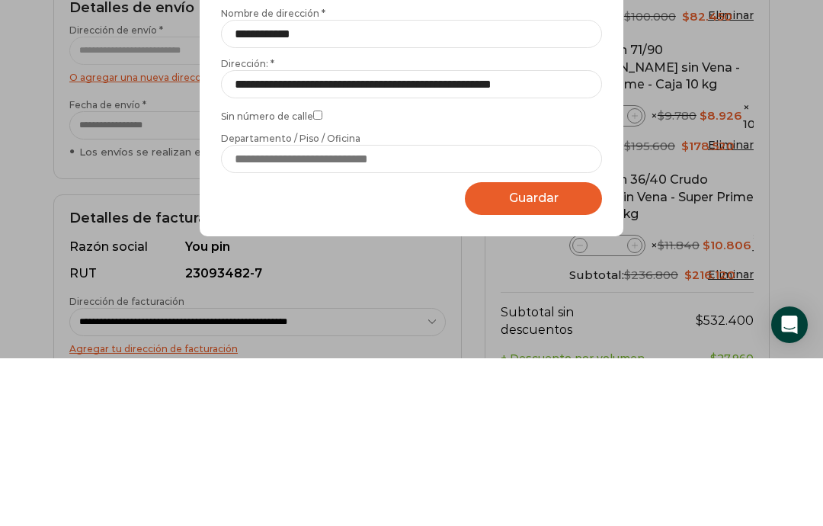
scroll to position [420, 0]
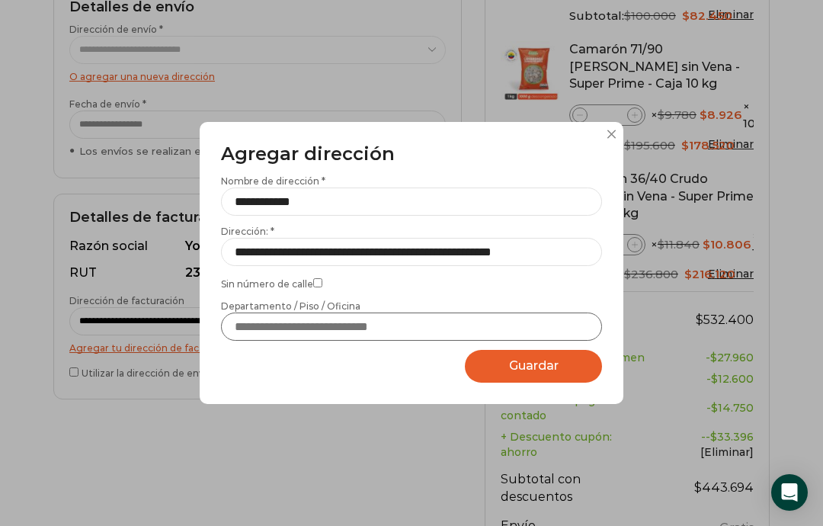
click at [337, 341] on input "Departamento / Piso / Oficina" at bounding box center [411, 327] width 381 height 28
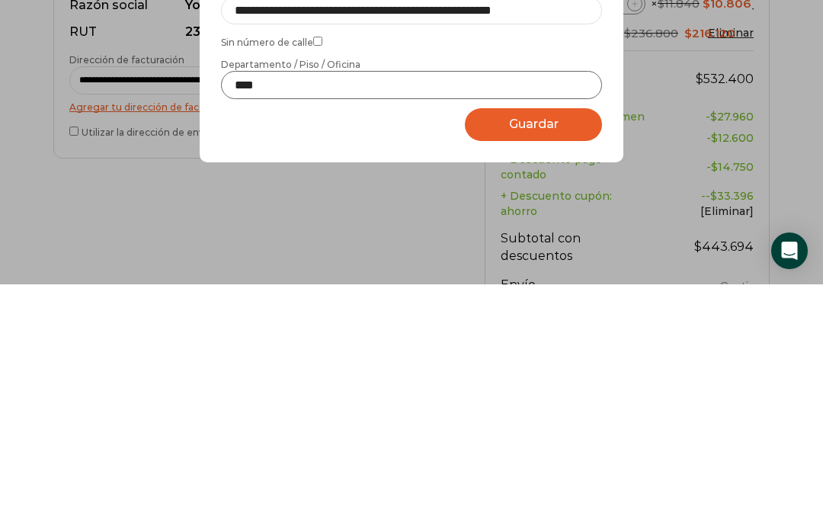
type input "****"
click at [549, 358] on span "Guardar" at bounding box center [534, 365] width 50 height 14
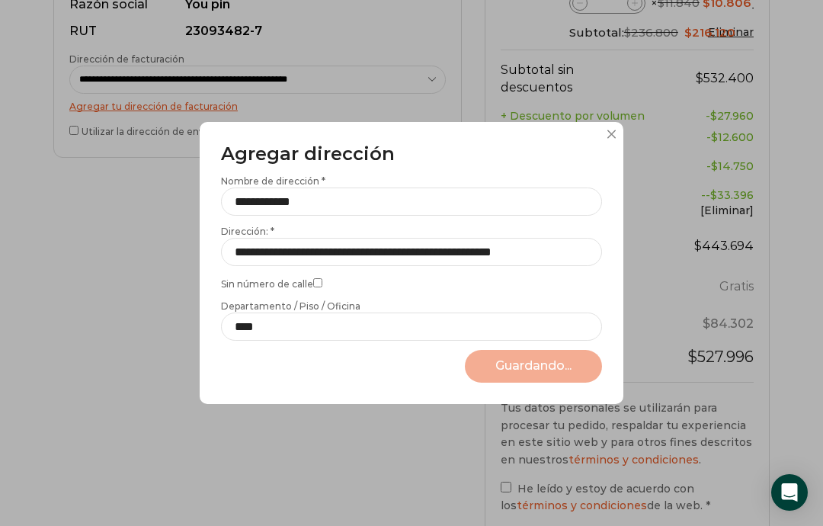
select select "*******"
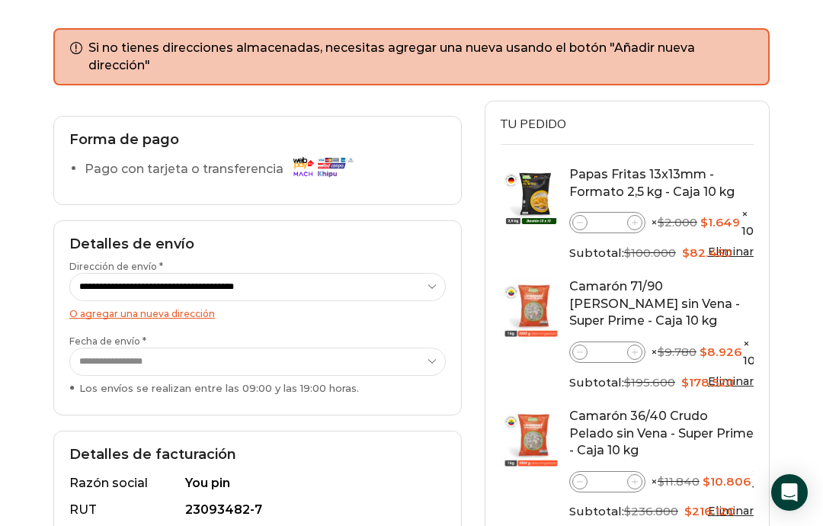
scroll to position [189, 0]
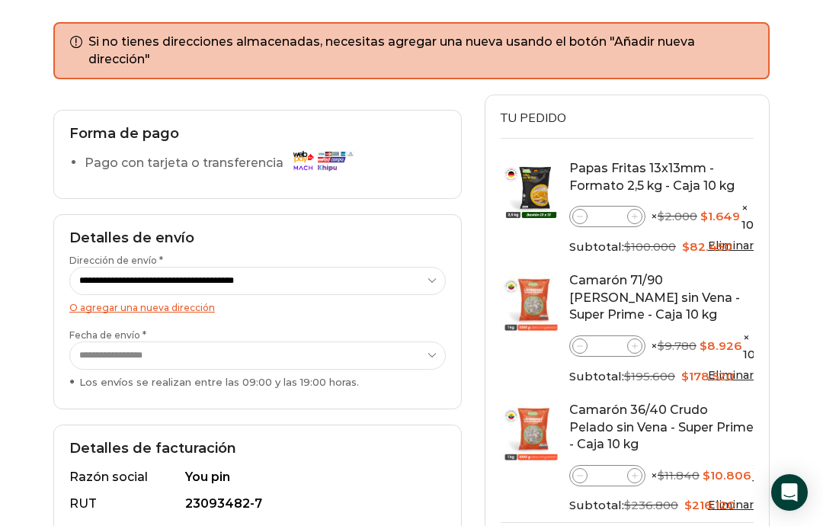
click at [422, 353] on select "**********" at bounding box center [257, 355] width 377 height 28
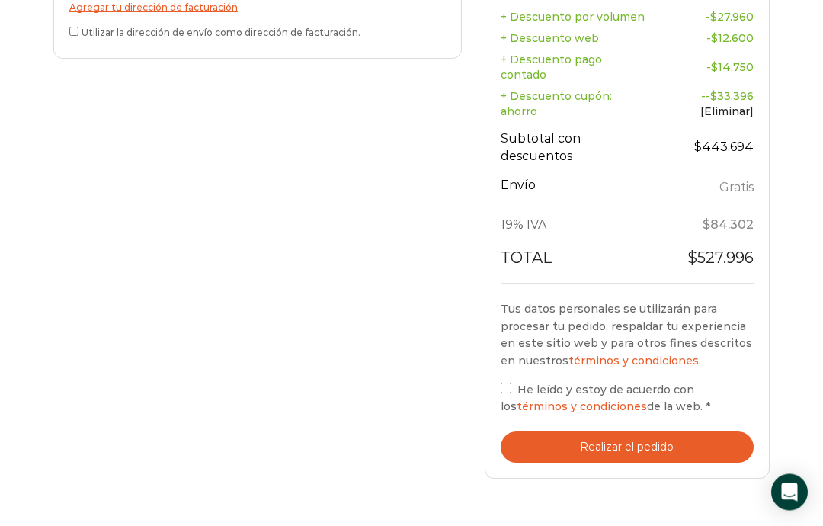
scroll to position [761, 0]
click at [633, 431] on button "Realizar el pedido" at bounding box center [627, 446] width 253 height 31
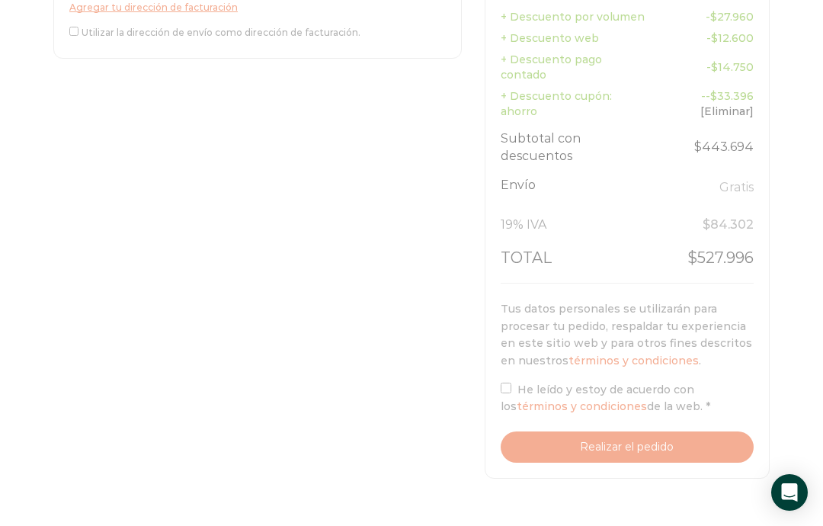
scroll to position [822, 0]
